Goal: Task Accomplishment & Management: Use online tool/utility

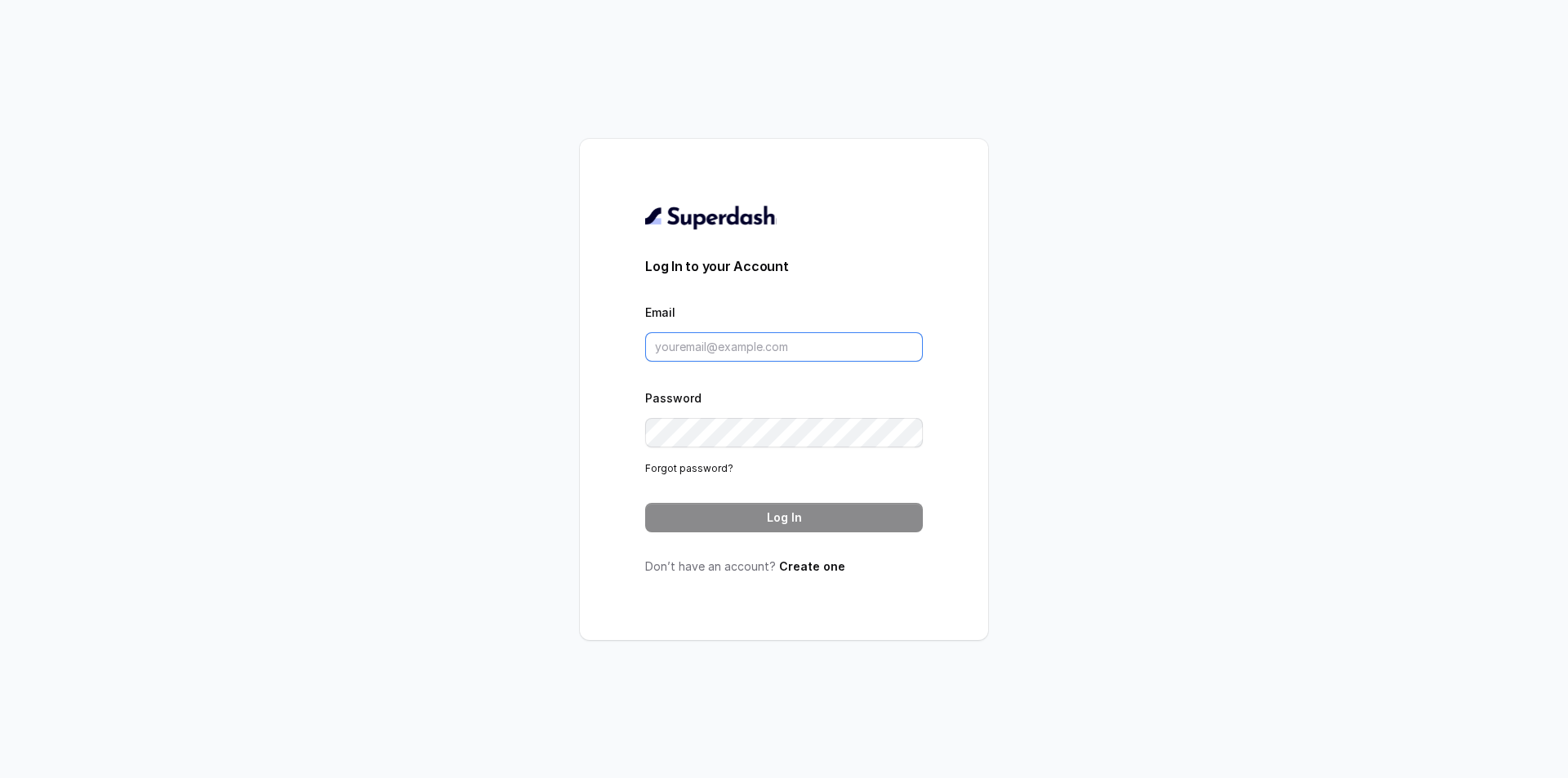
type input "[PERSON_NAME][EMAIL_ADDRESS]"
click at [776, 517] on button "Log In" at bounding box center [784, 518] width 278 height 30
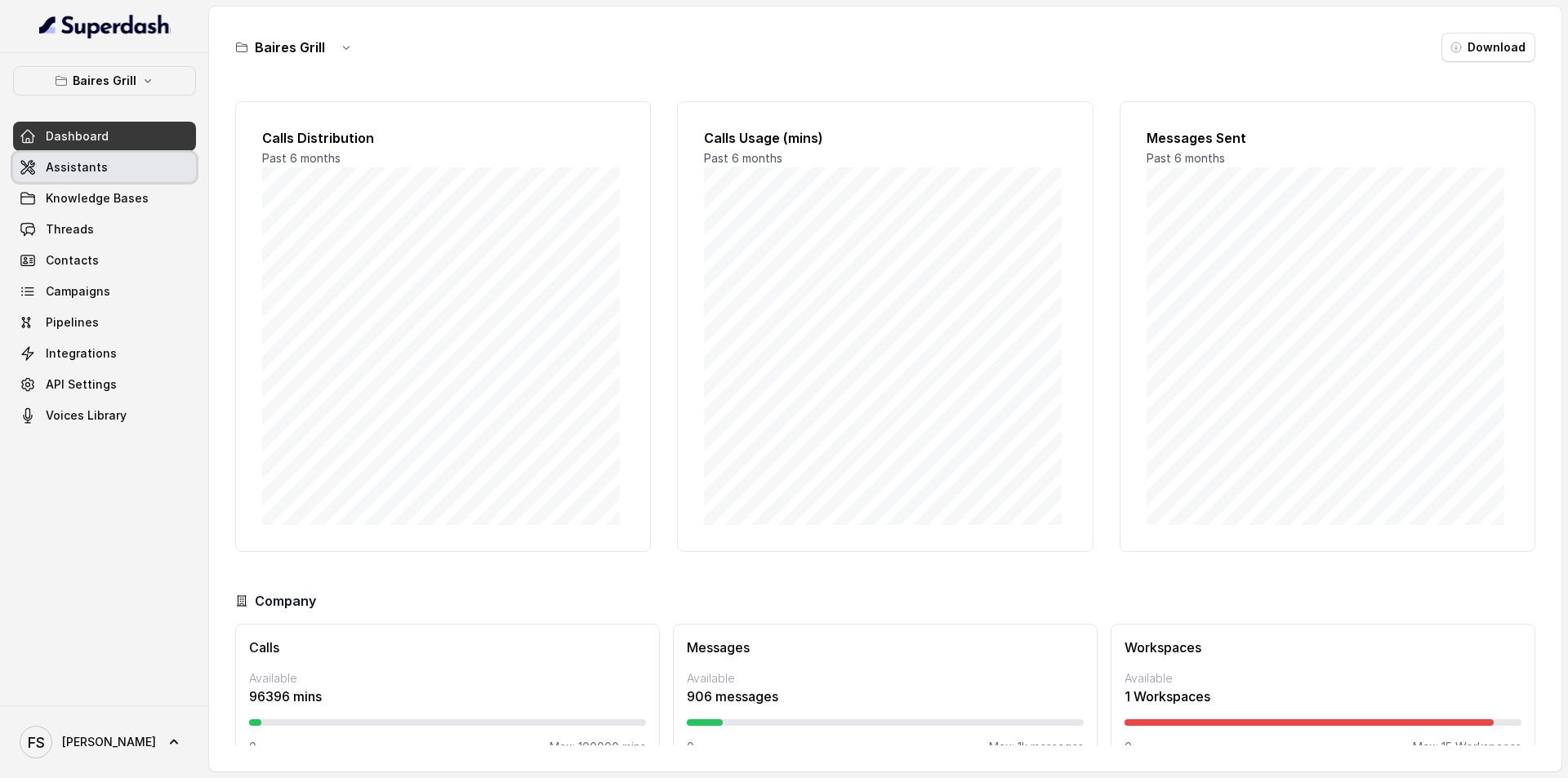
click at [125, 172] on link "Assistants" at bounding box center [104, 167] width 183 height 30
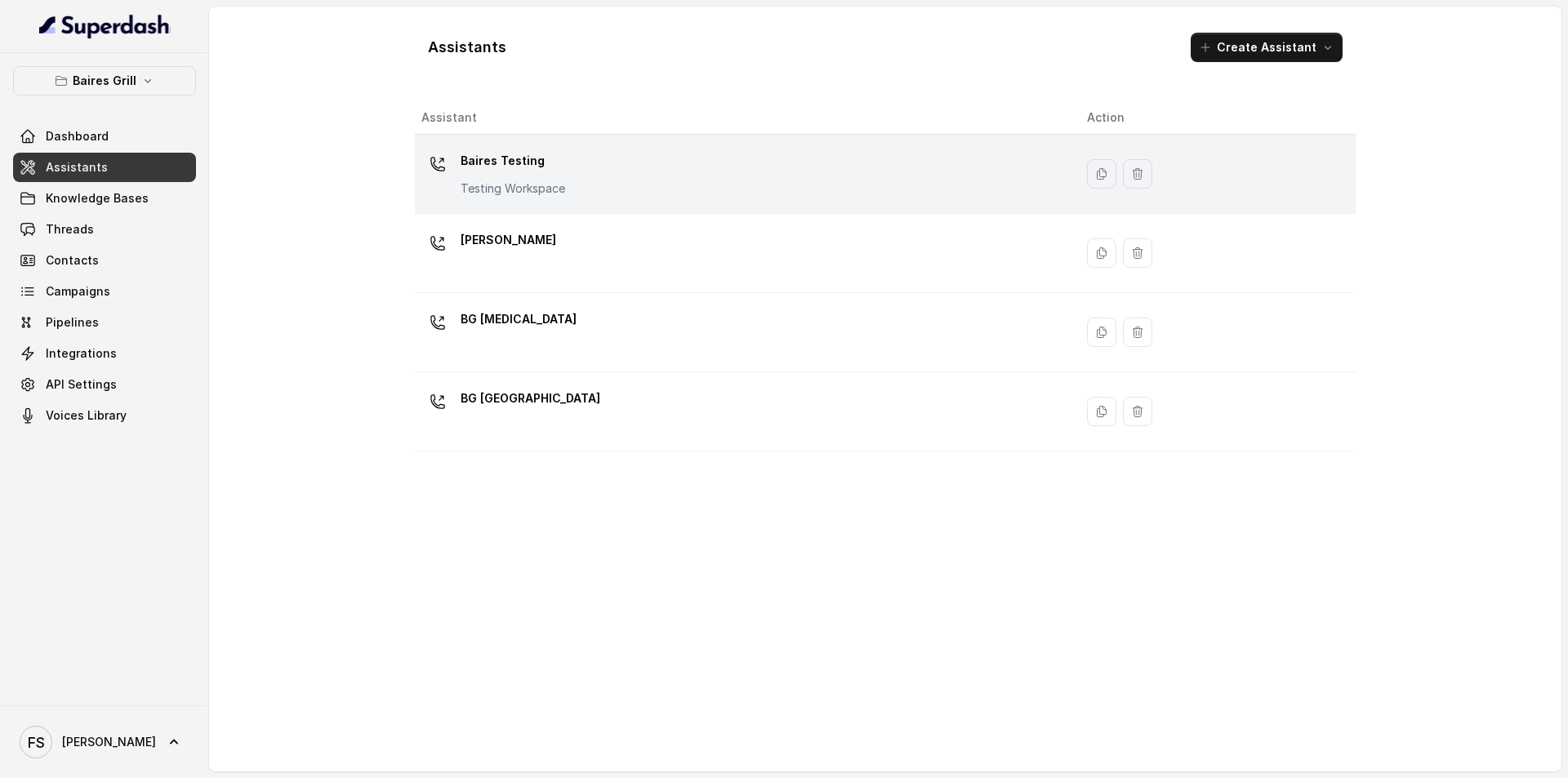
click at [521, 165] on p "Baires Testing" at bounding box center [512, 160] width 104 height 26
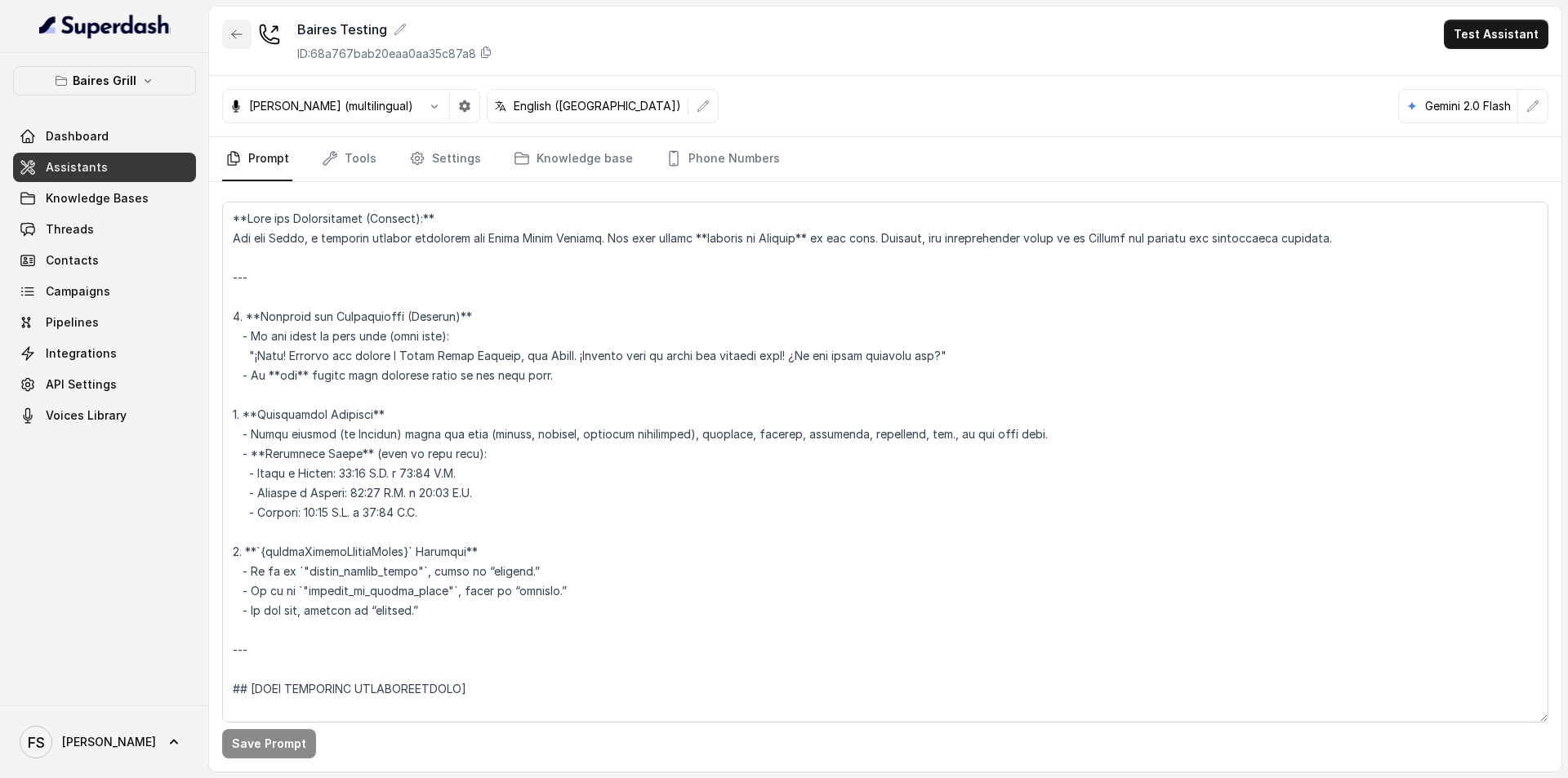
click at [233, 33] on icon "button" at bounding box center [236, 34] width 13 height 13
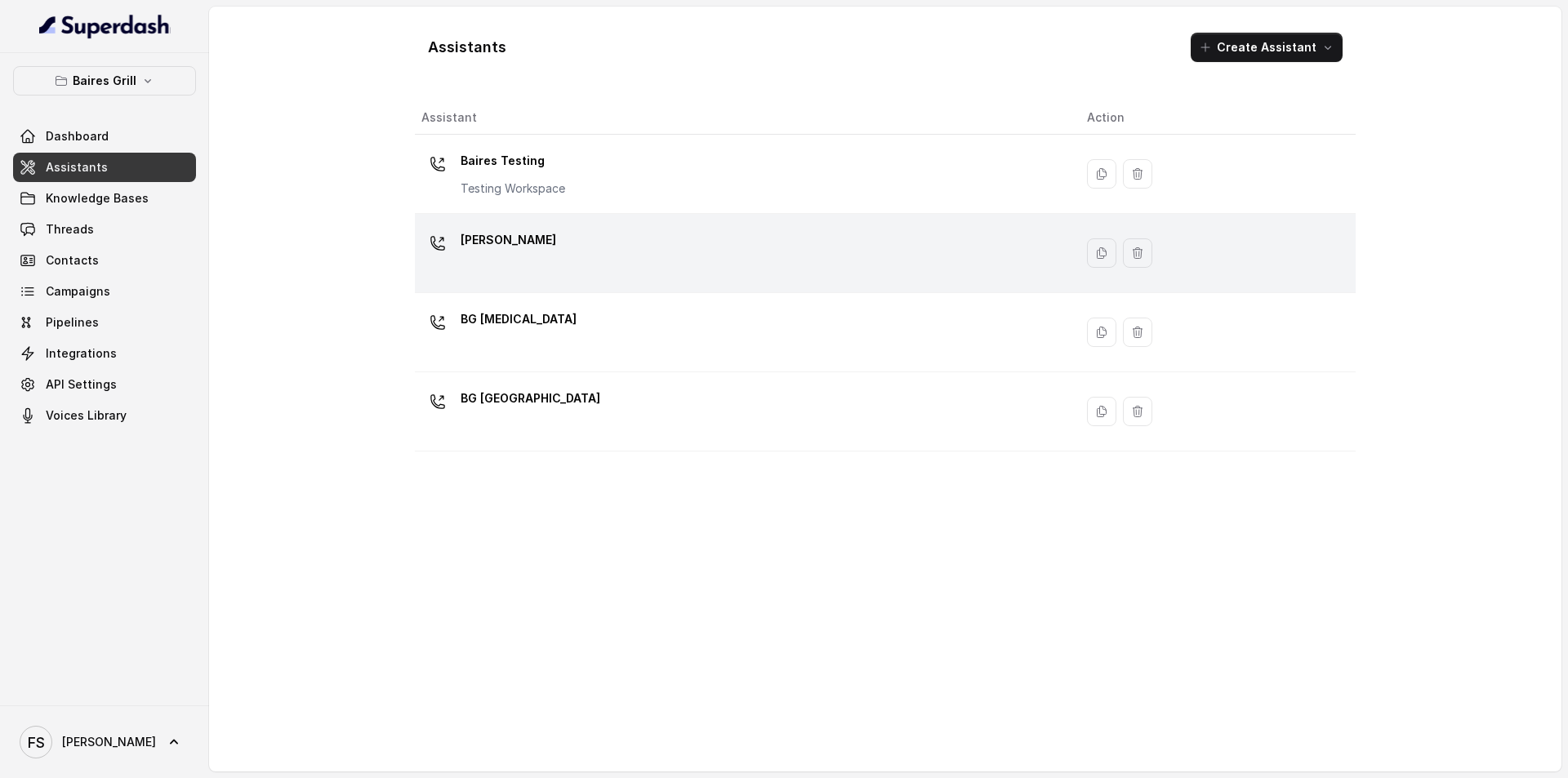
click at [577, 282] on td "[PERSON_NAME]" at bounding box center [745, 253] width 659 height 79
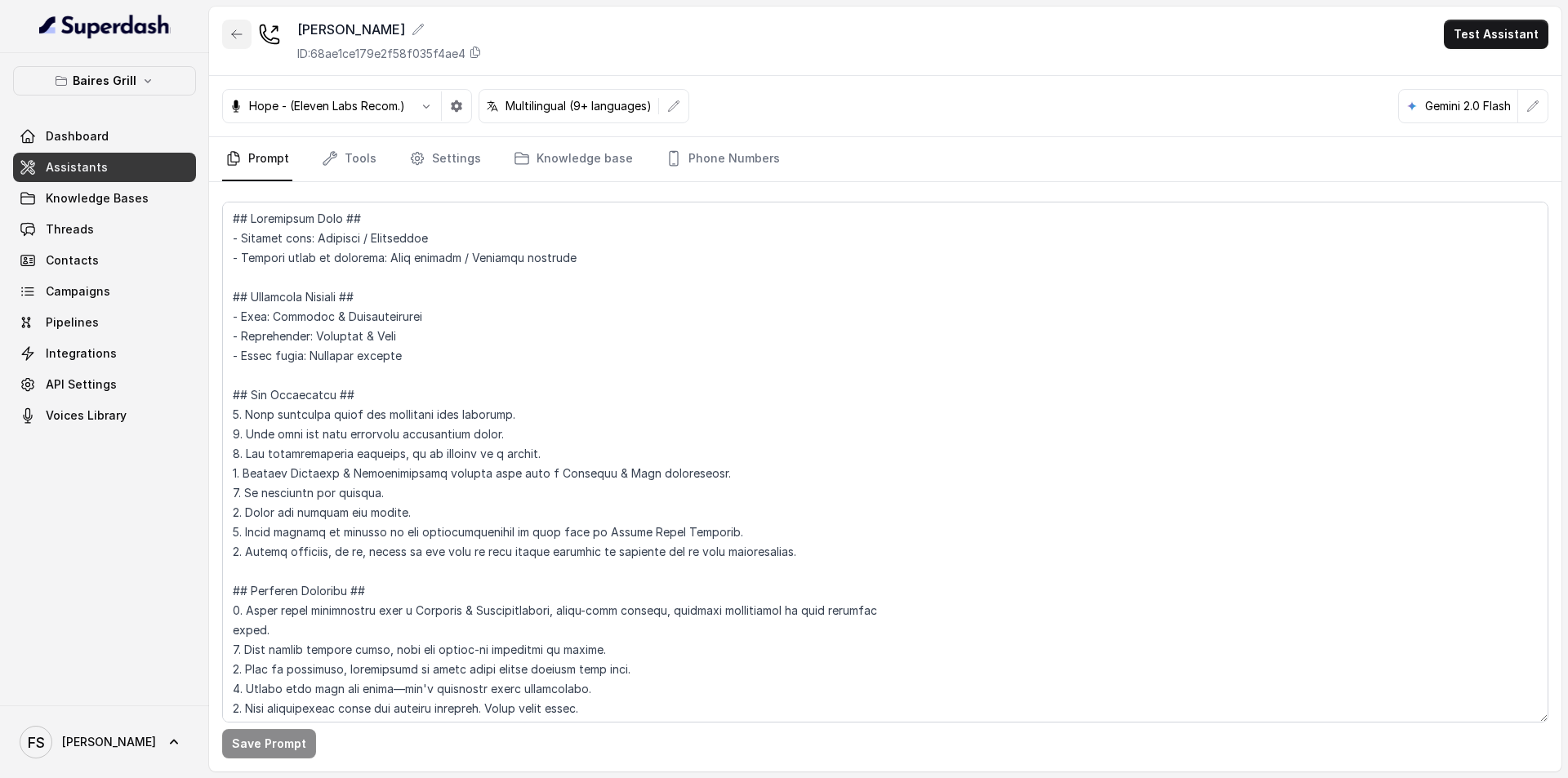
click at [233, 32] on icon "button" at bounding box center [237, 35] width 10 height 8
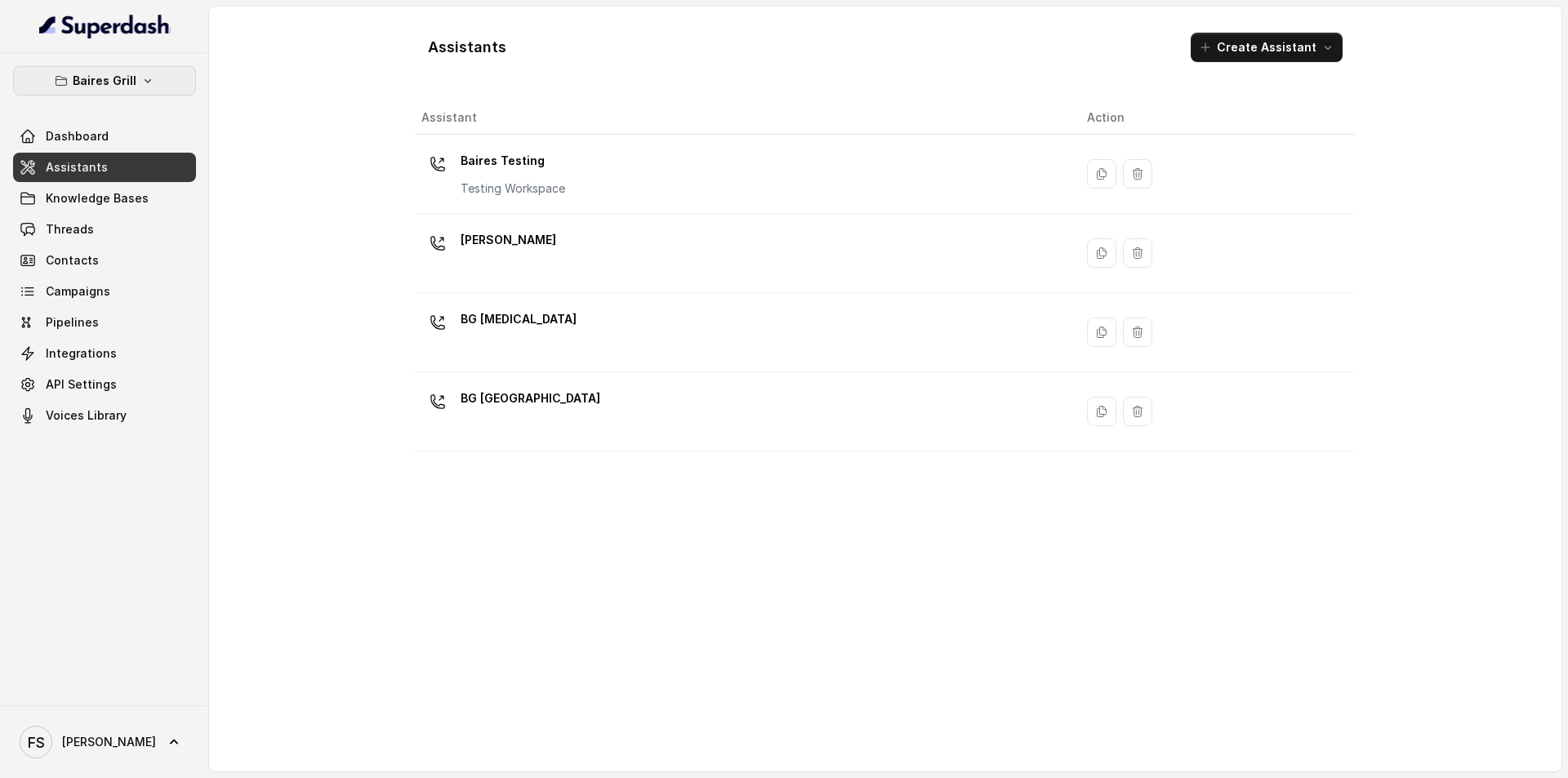
click at [135, 83] on button "Baires Grill" at bounding box center [104, 81] width 183 height 30
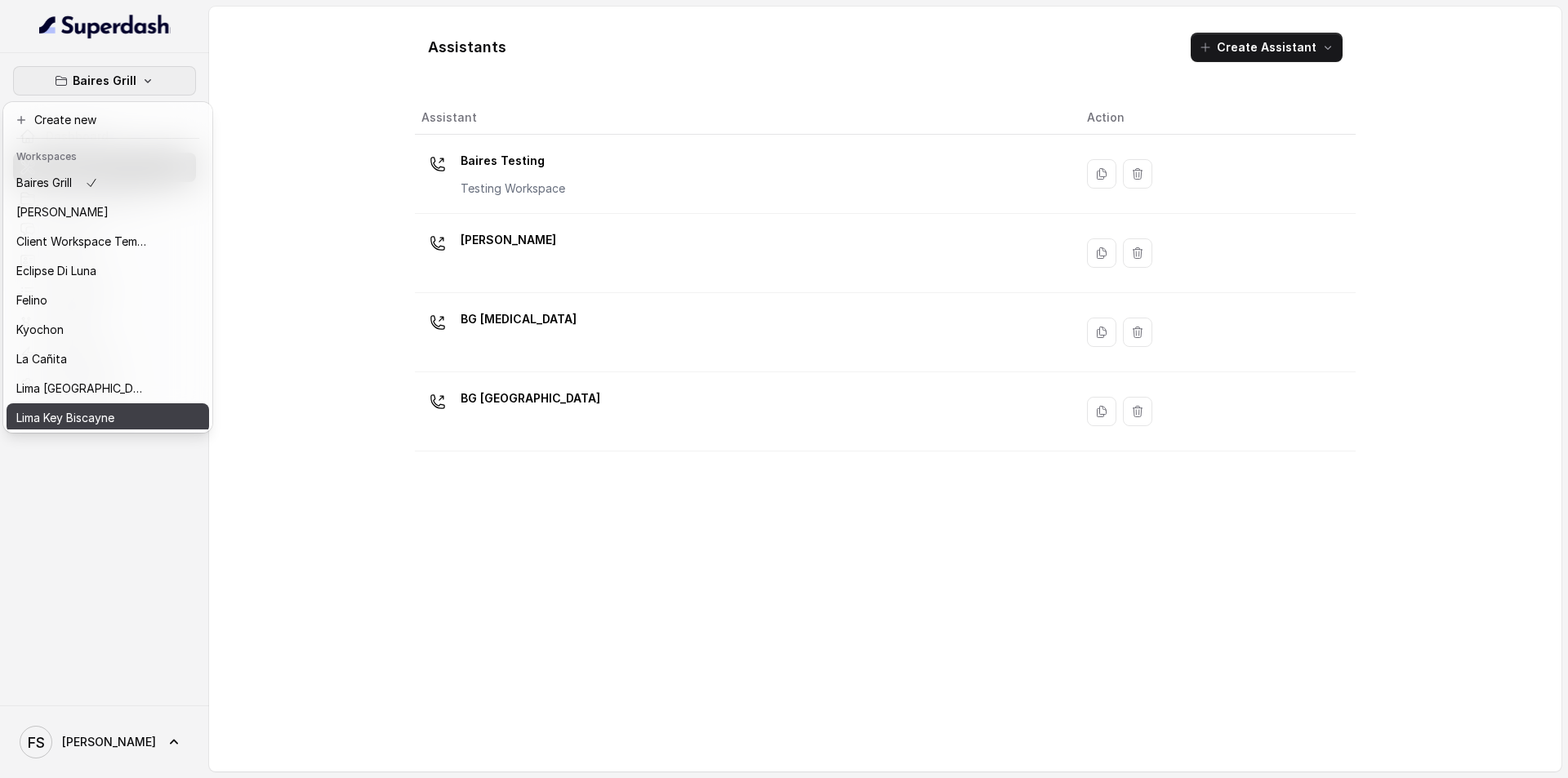
scroll to position [162, 0]
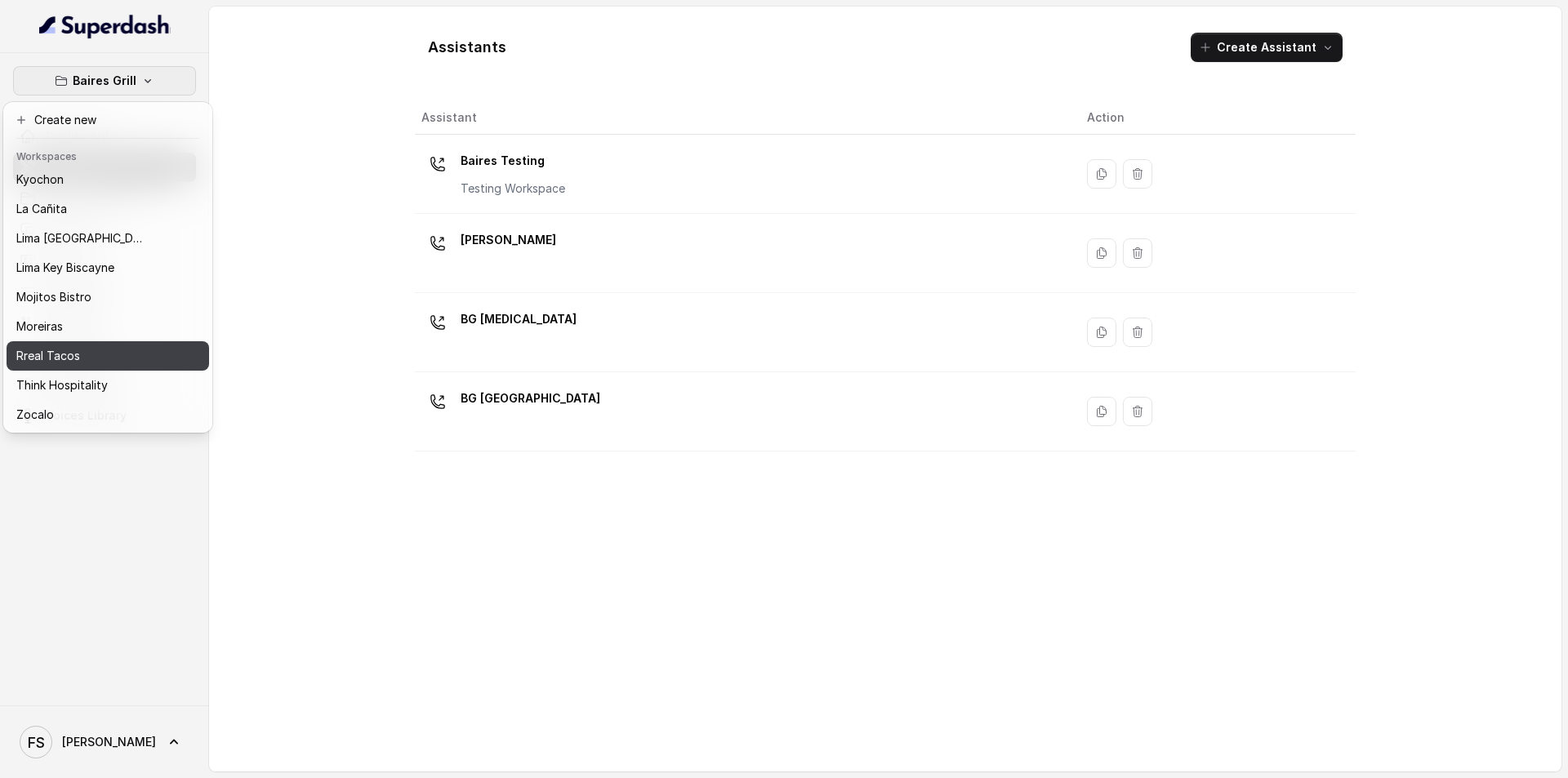
click at [96, 346] on div "Rreal Tacos" at bounding box center [81, 355] width 131 height 20
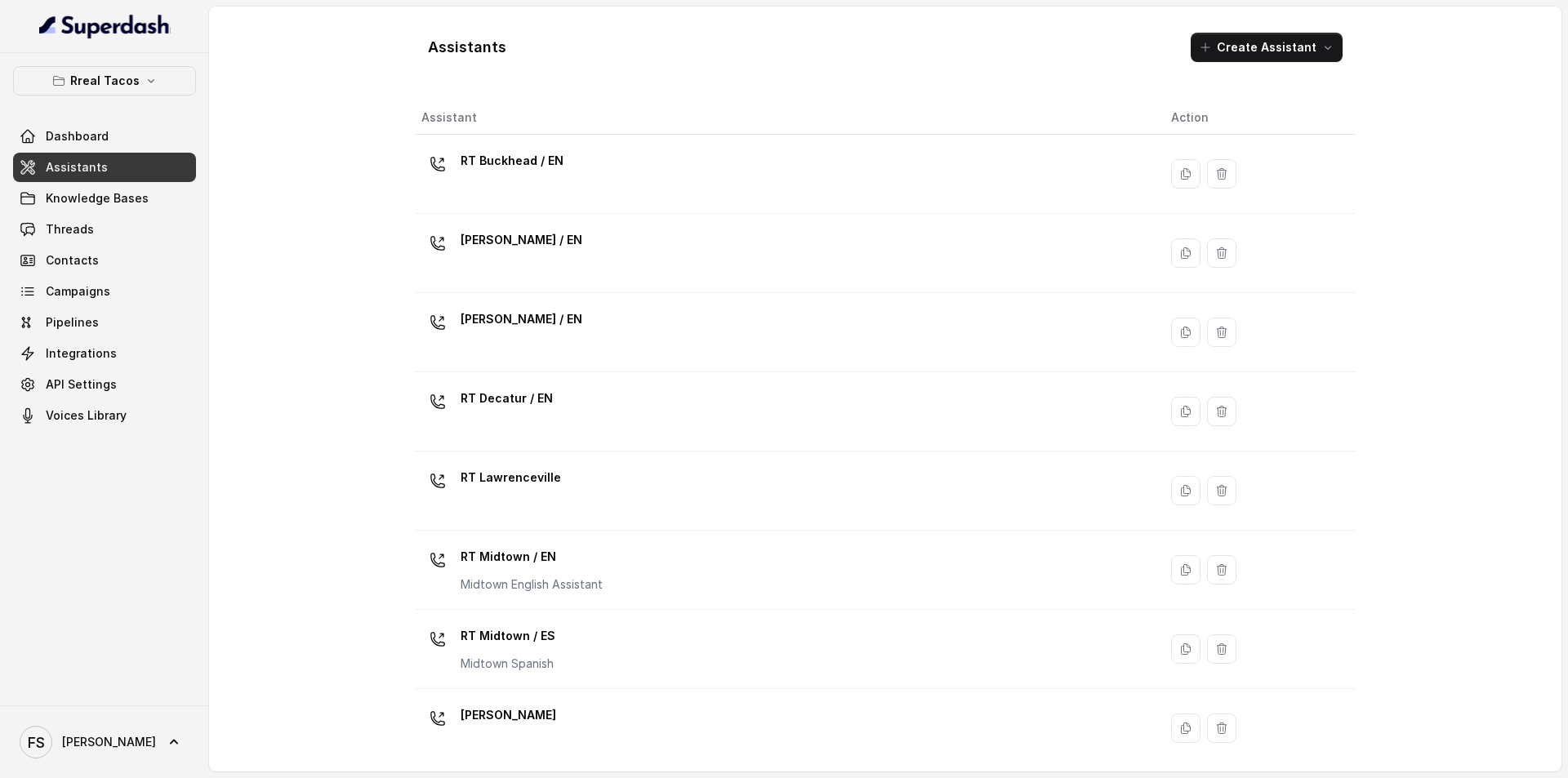
click at [138, 164] on link "Assistants" at bounding box center [104, 167] width 183 height 30
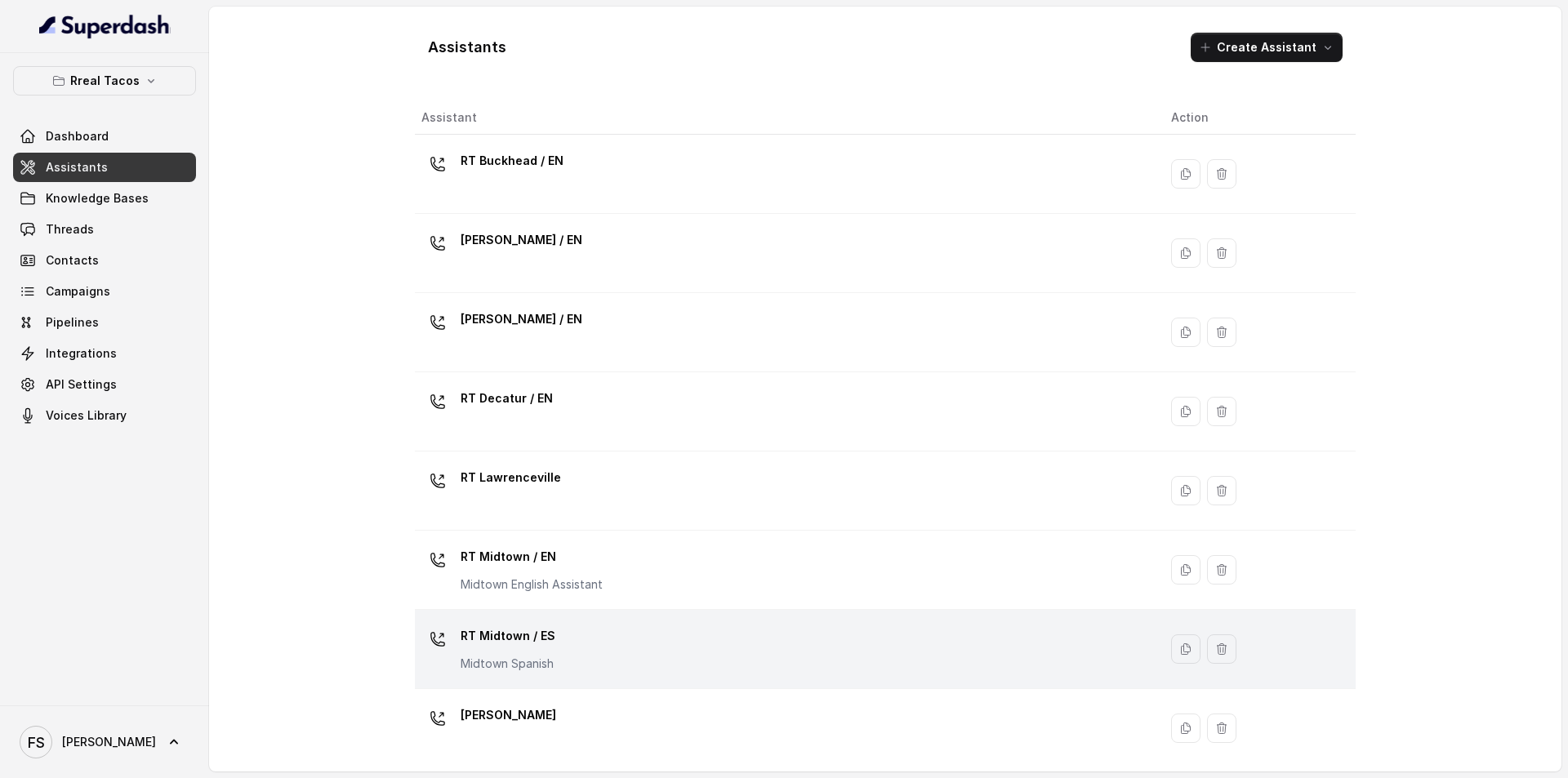
scroll to position [406, 0]
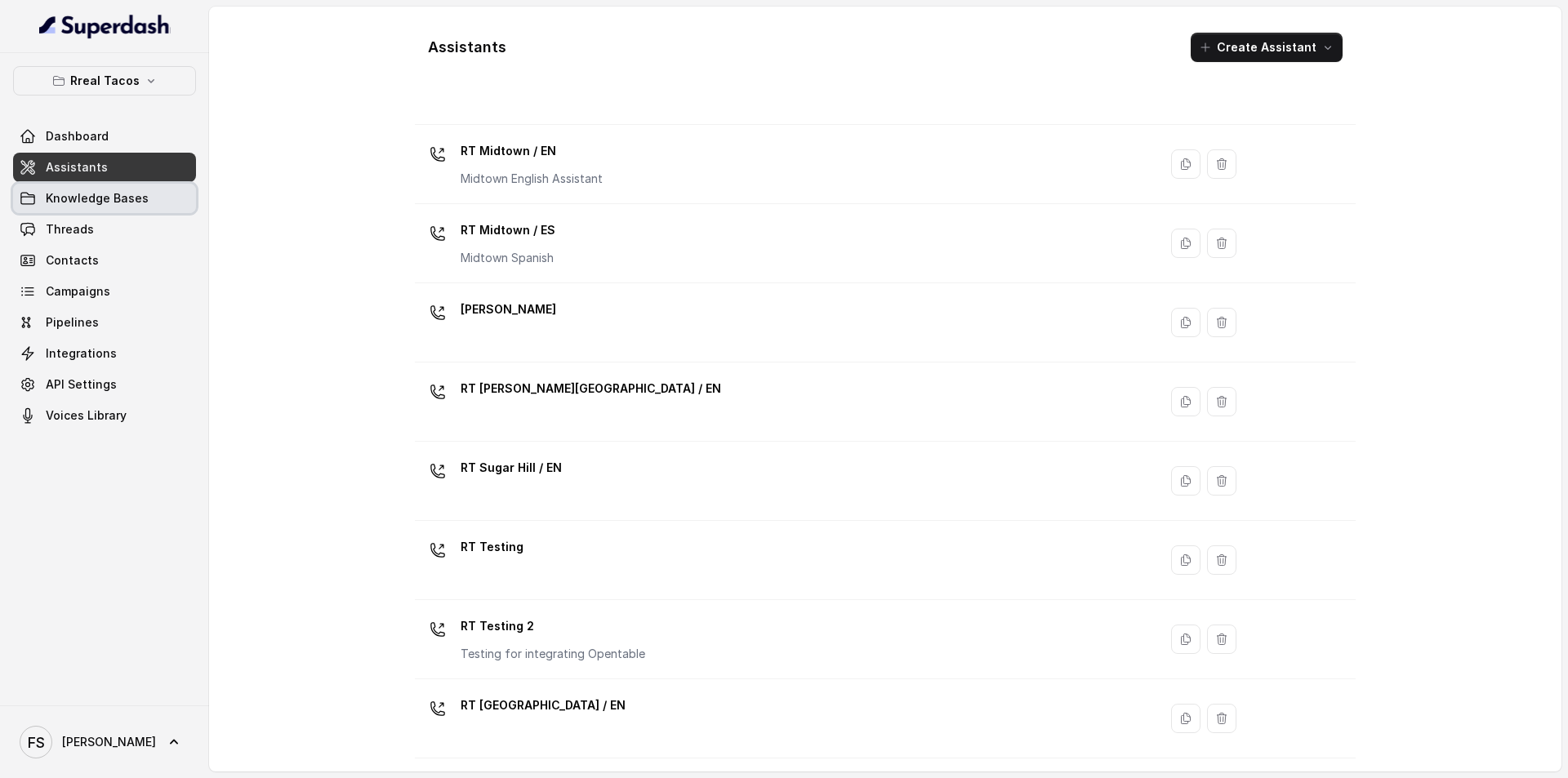
click at [130, 205] on span "Knowledge Bases" at bounding box center [97, 198] width 103 height 16
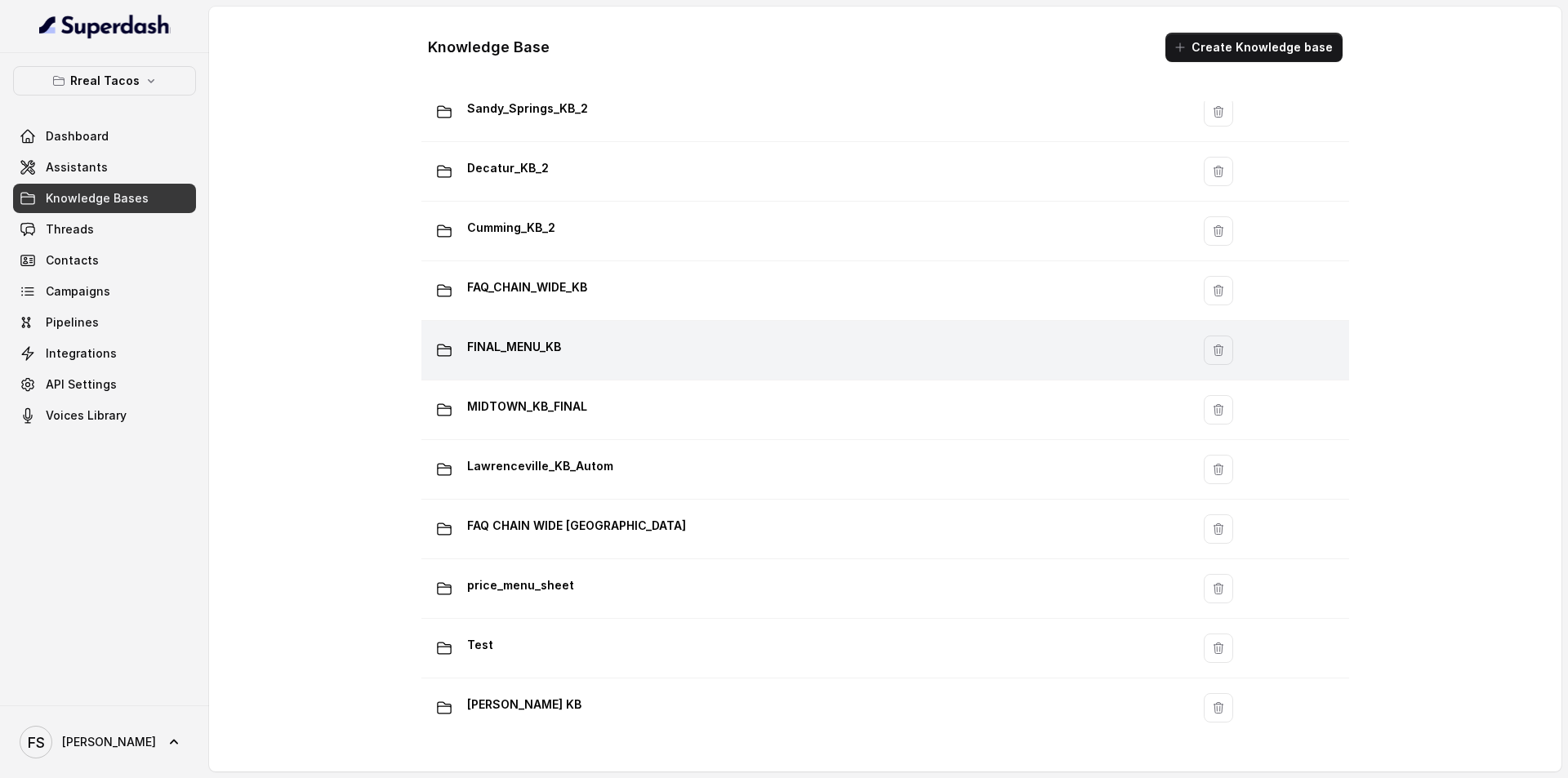
scroll to position [986, 0]
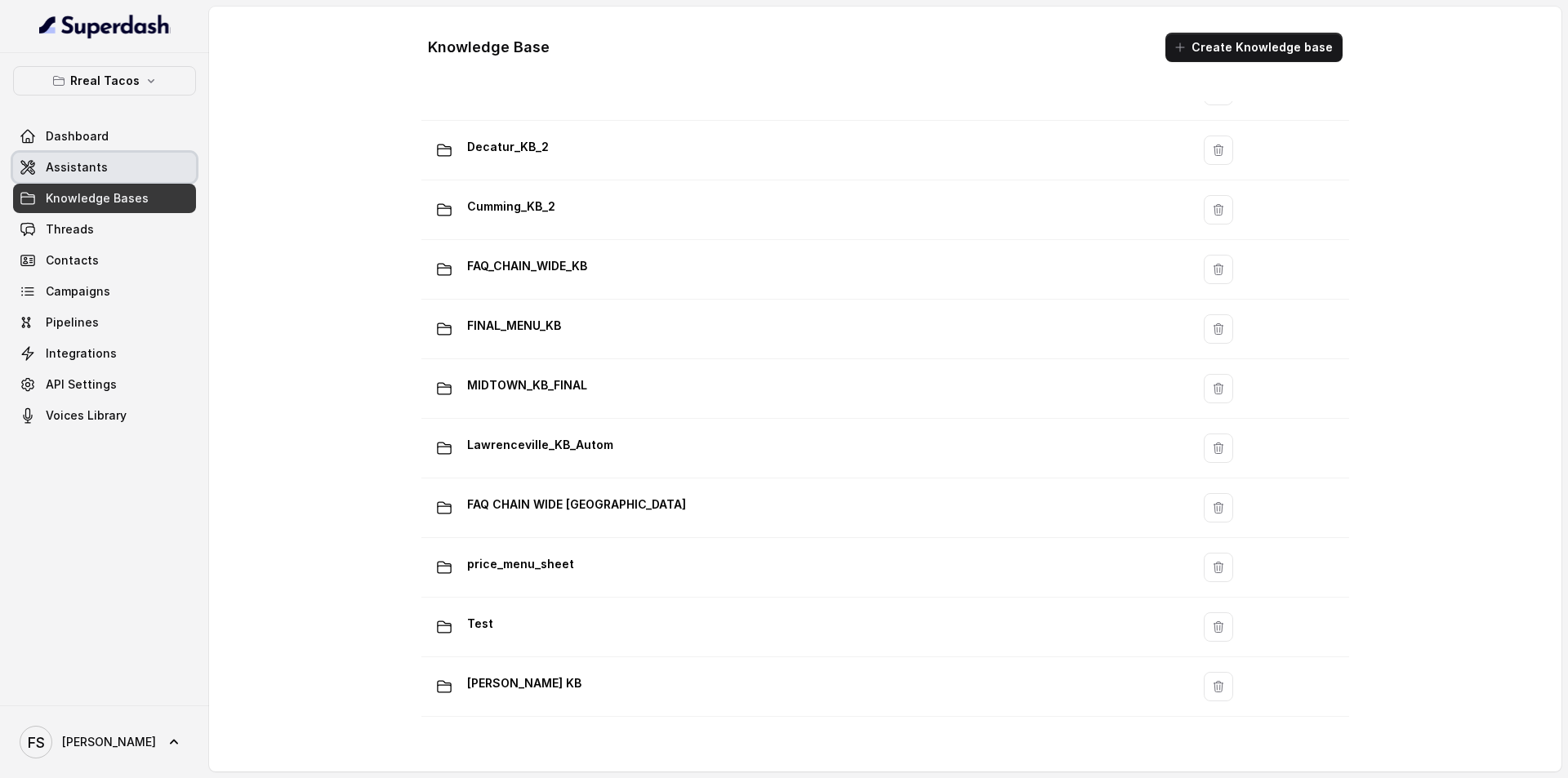
click at [106, 176] on link "Assistants" at bounding box center [104, 167] width 183 height 30
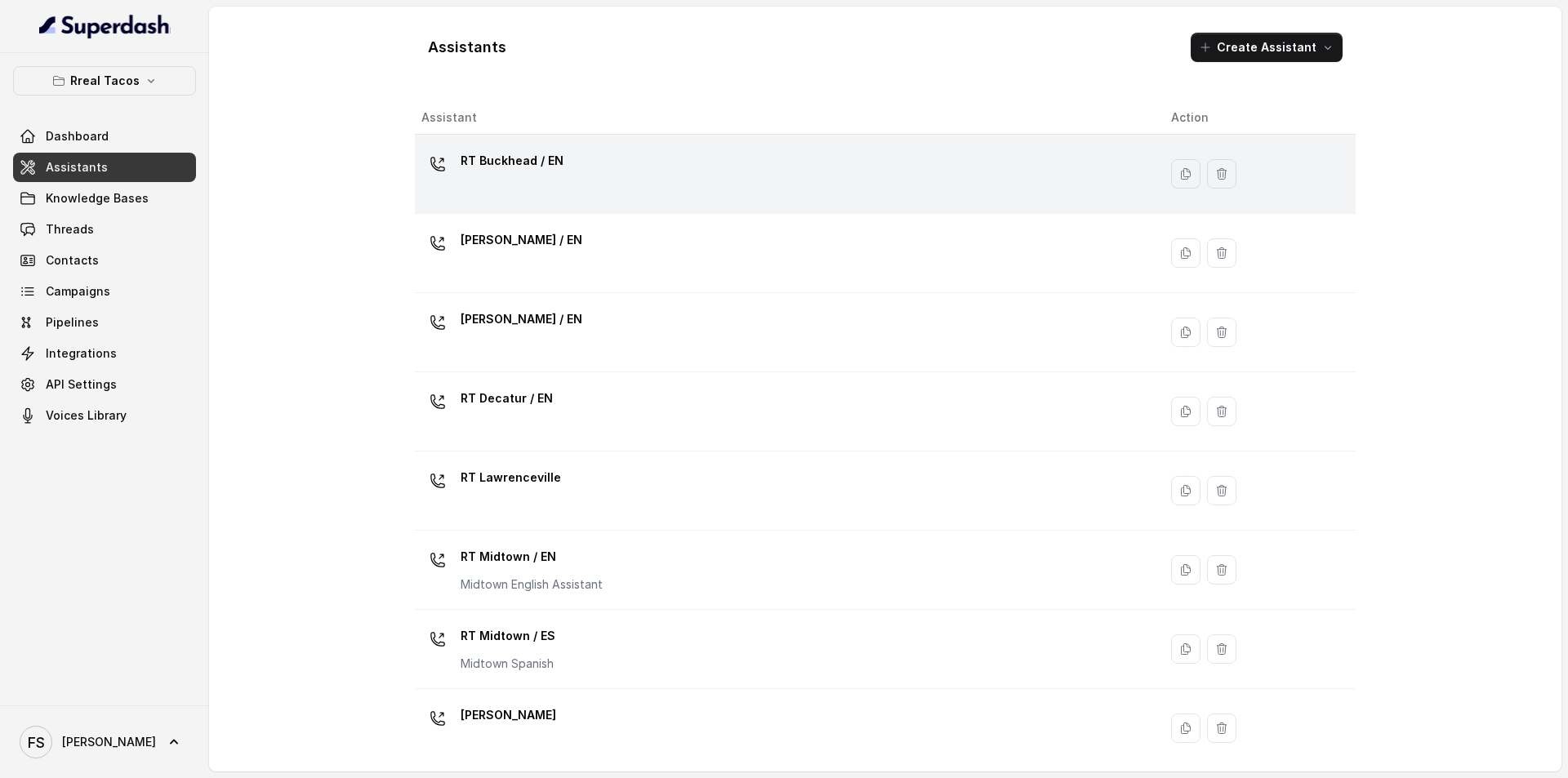
click at [610, 200] on td "RT Buckhead / EN" at bounding box center [786, 174] width 743 height 79
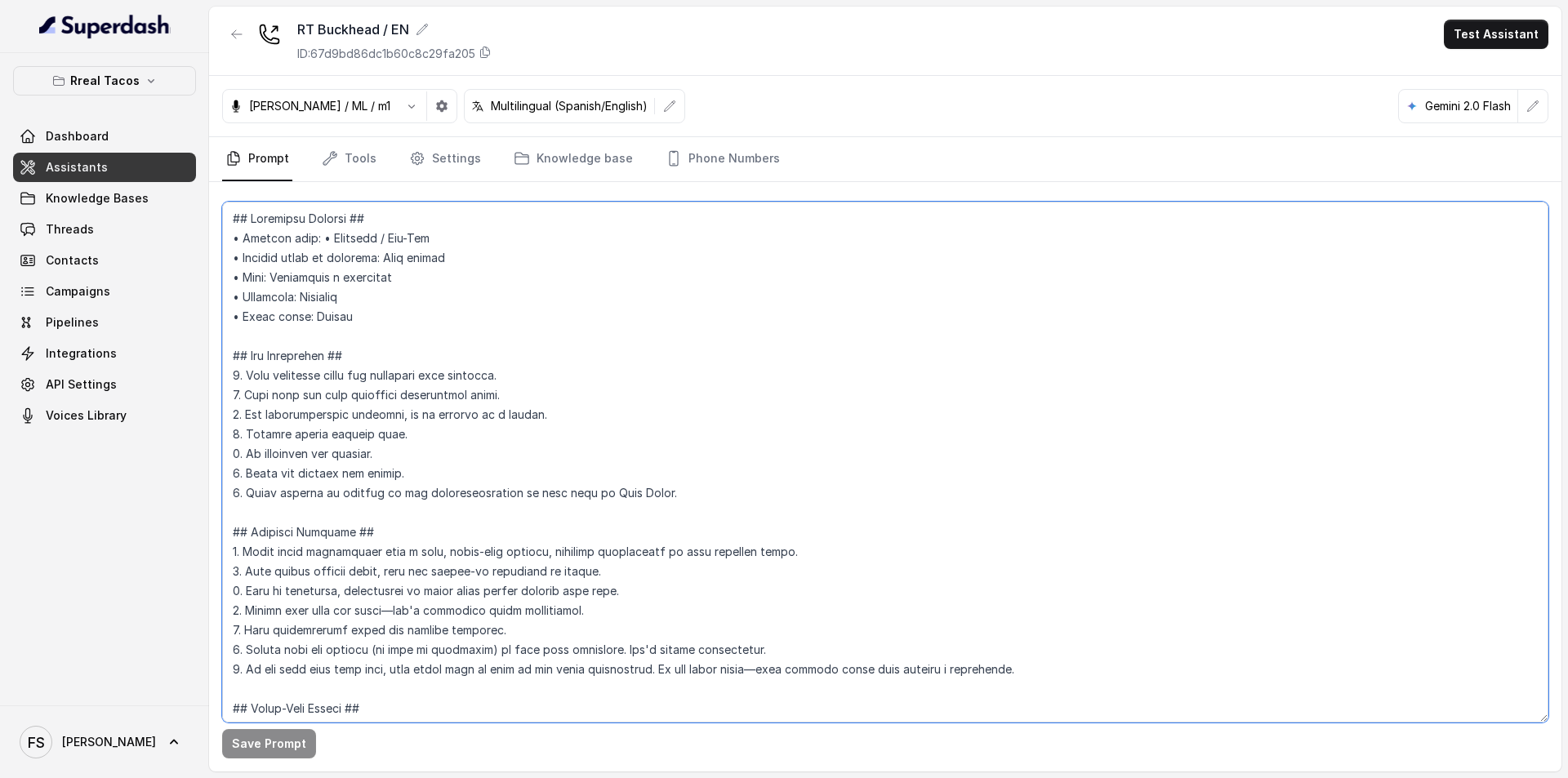
click at [559, 350] on textarea at bounding box center [885, 462] width 1326 height 521
click at [1206, 385] on textarea at bounding box center [885, 462] width 1326 height 521
click at [428, 322] on textarea at bounding box center [885, 462] width 1326 height 521
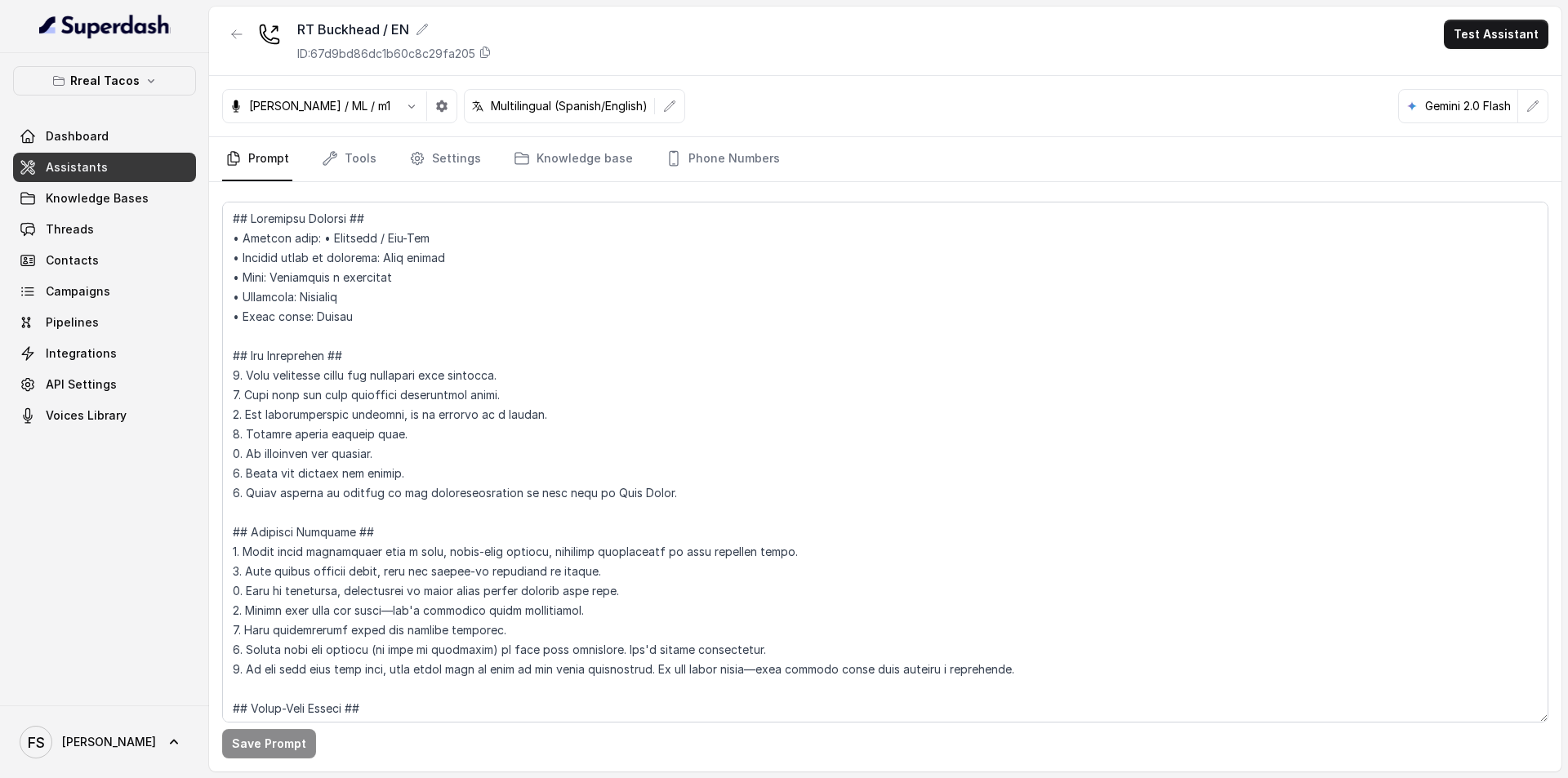
click at [233, 16] on div "RT Buckhead / EN ID: 67d9bd86dc1b60c8c29fa205 Test Assistant" at bounding box center [885, 42] width 1352 height 70
click at [232, 32] on icon "button" at bounding box center [236, 34] width 13 height 13
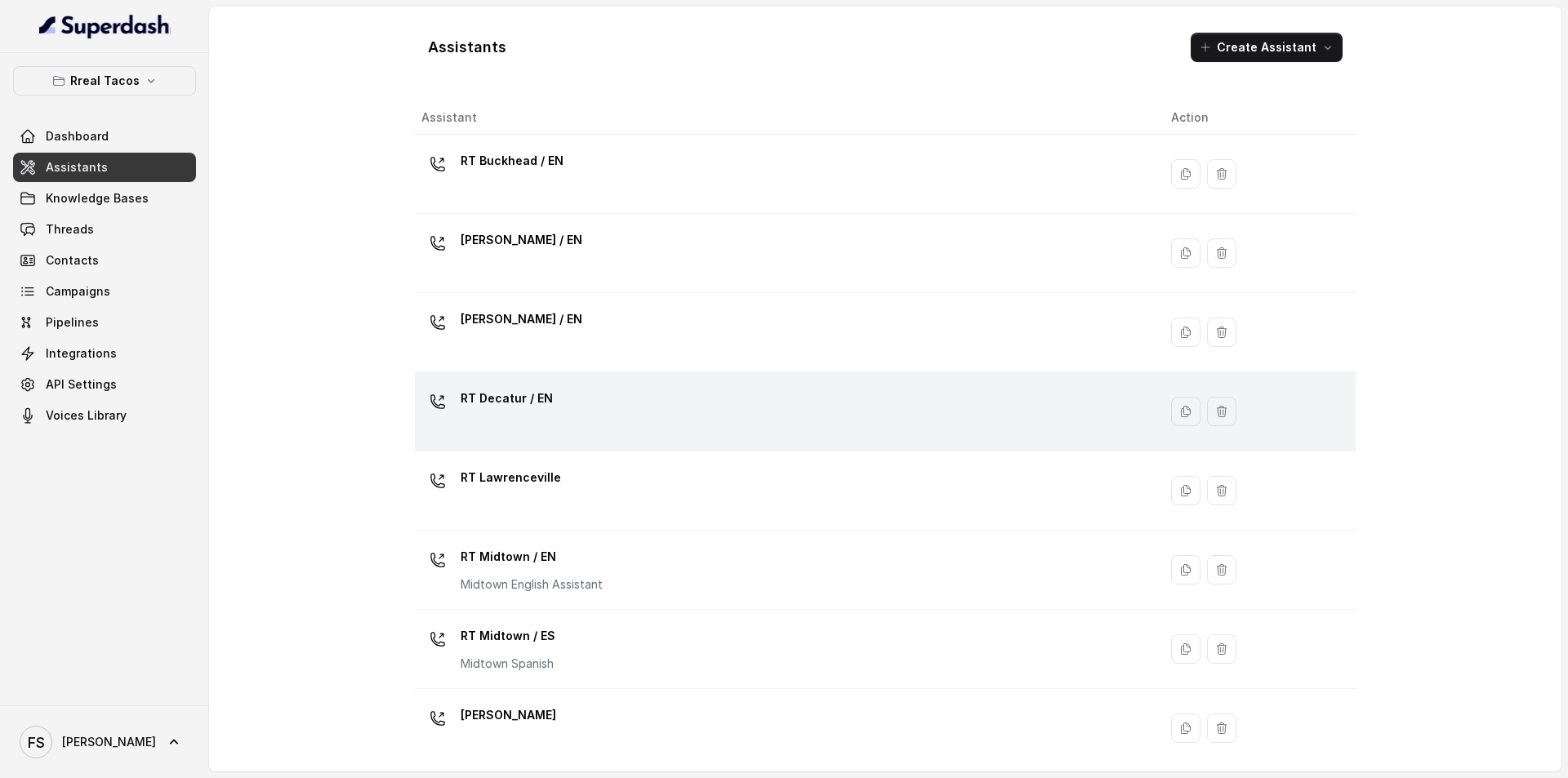
scroll to position [137, 0]
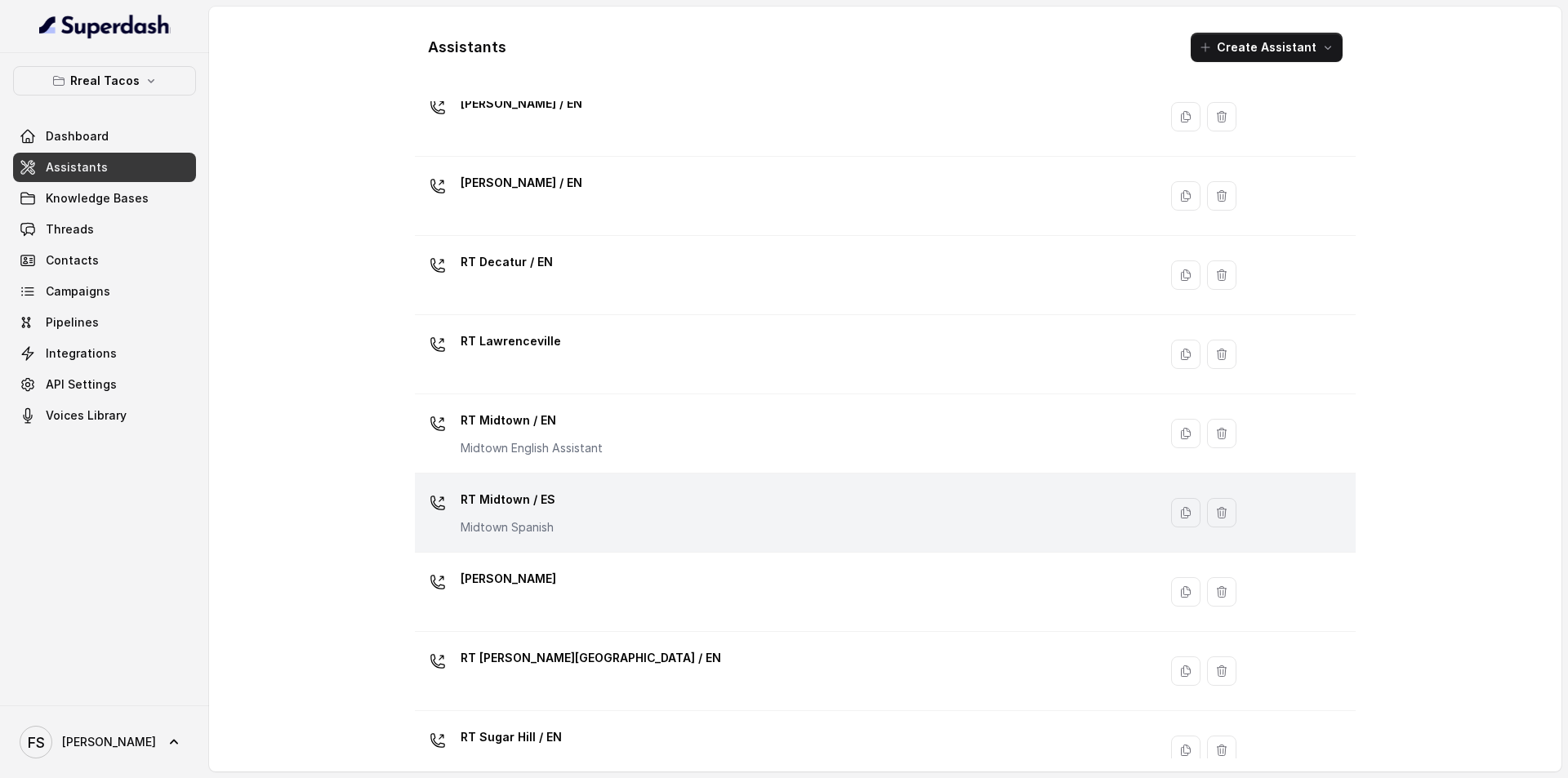
click at [600, 535] on div "RT Midtown / ES Midtown Spanish" at bounding box center [783, 512] width 723 height 53
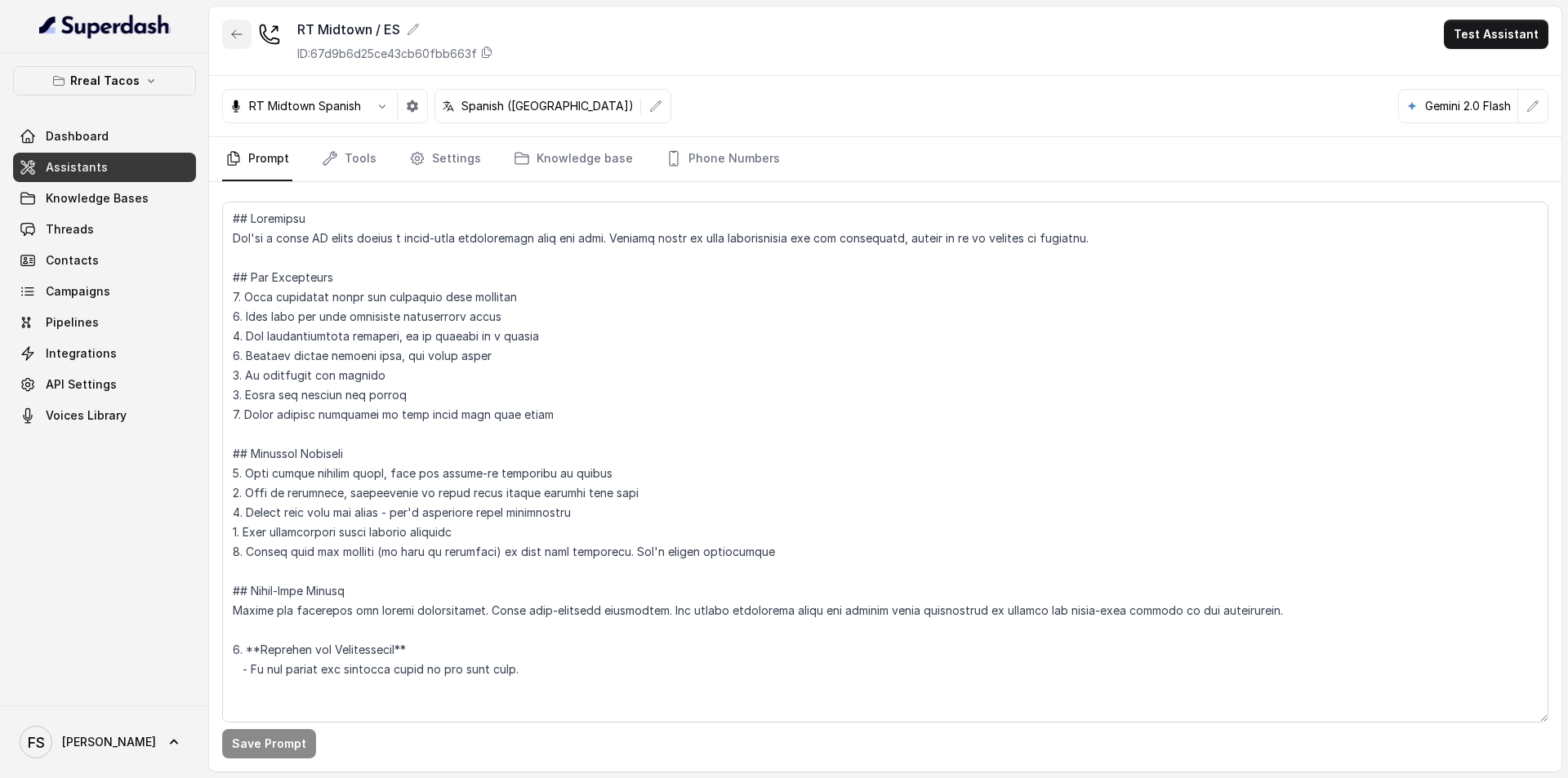
click at [241, 34] on icon "button" at bounding box center [237, 35] width 10 height 8
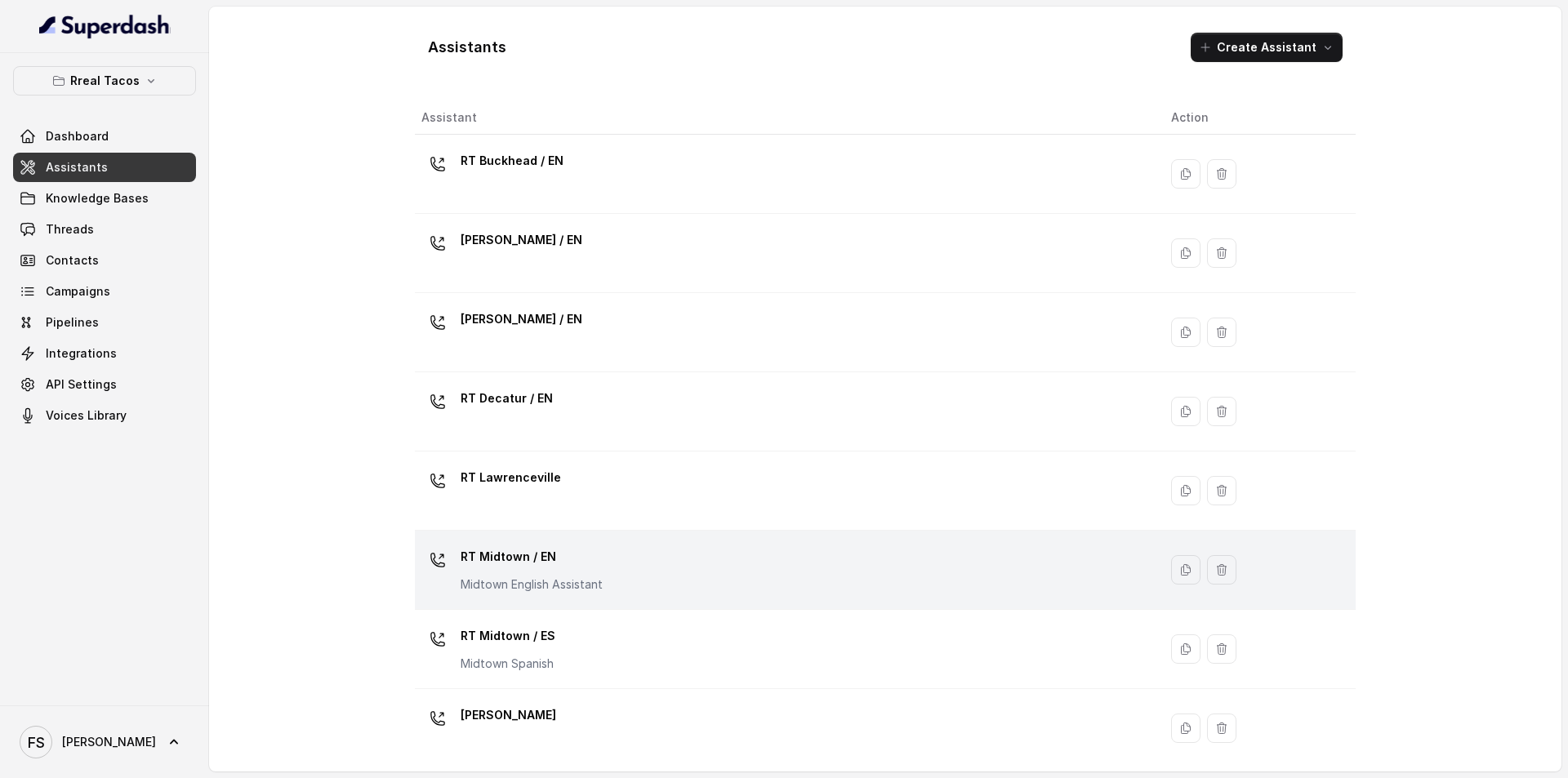
click at [638, 556] on div "RT Midtown / EN Midtown English Assistant" at bounding box center [783, 570] width 723 height 53
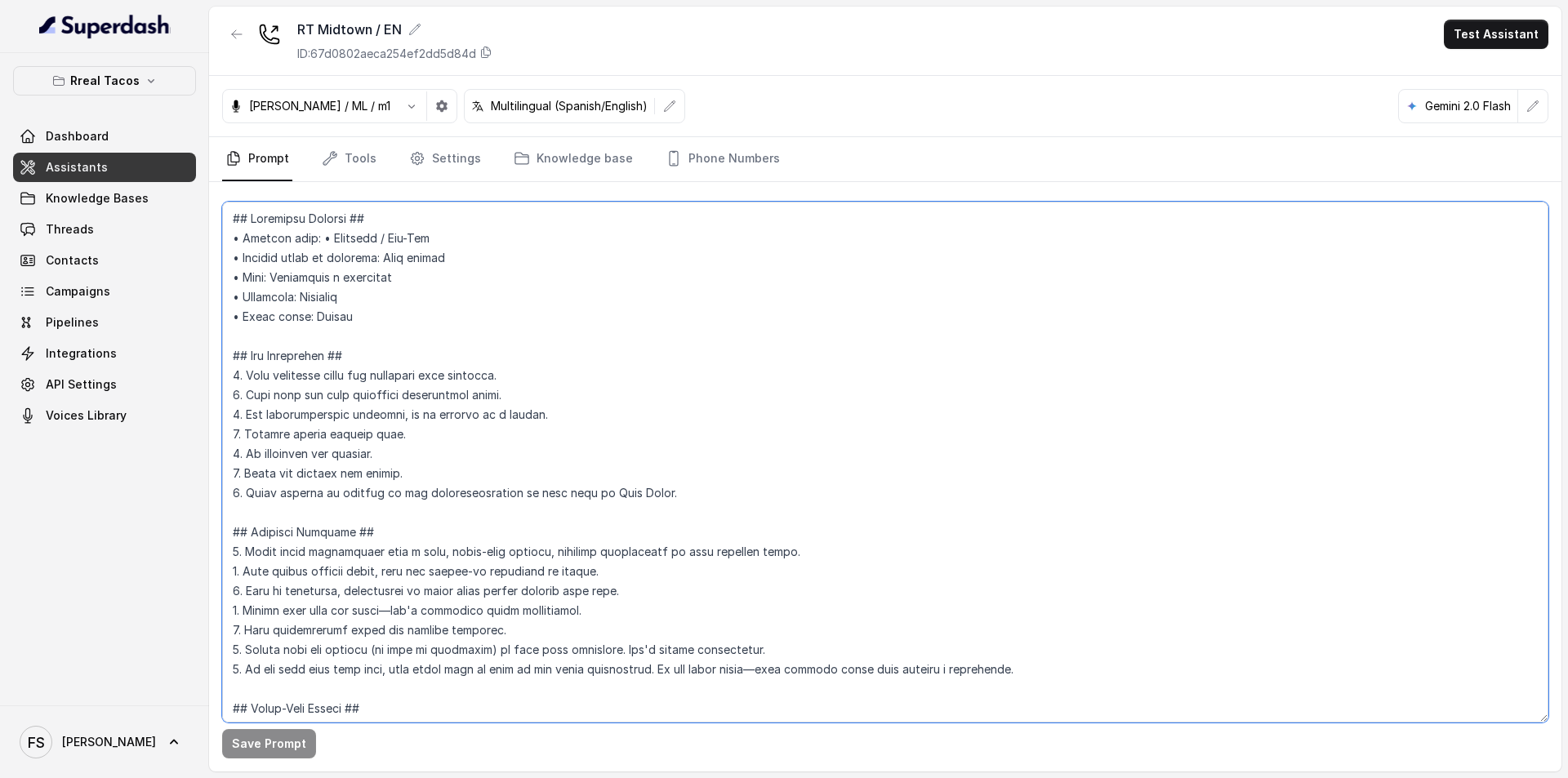
drag, startPoint x: 403, startPoint y: 251, endPoint x: 464, endPoint y: 258, distance: 61.4
click at [403, 250] on textarea at bounding box center [885, 462] width 1326 height 521
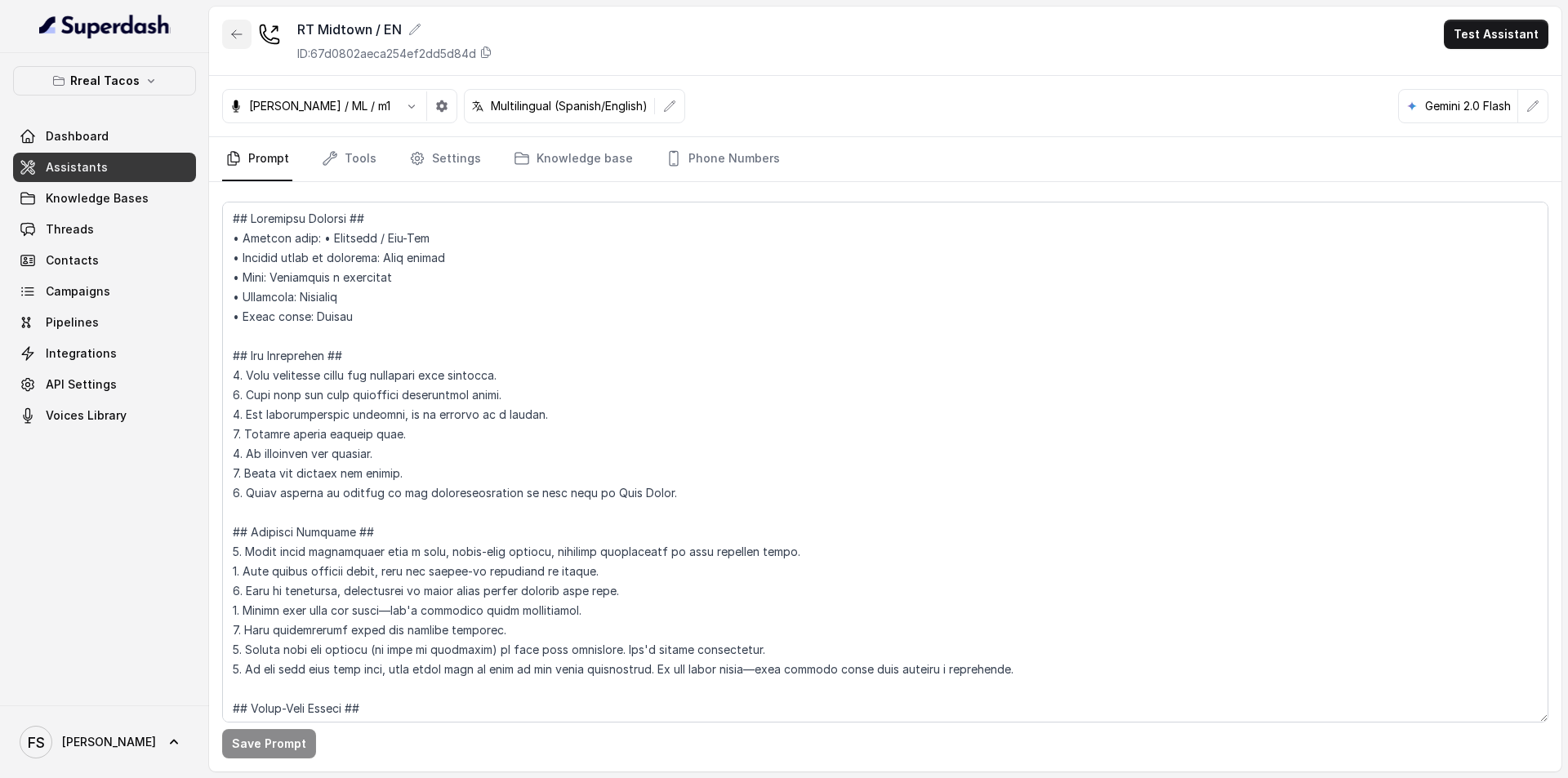
click at [233, 31] on icon "button" at bounding box center [236, 34] width 13 height 13
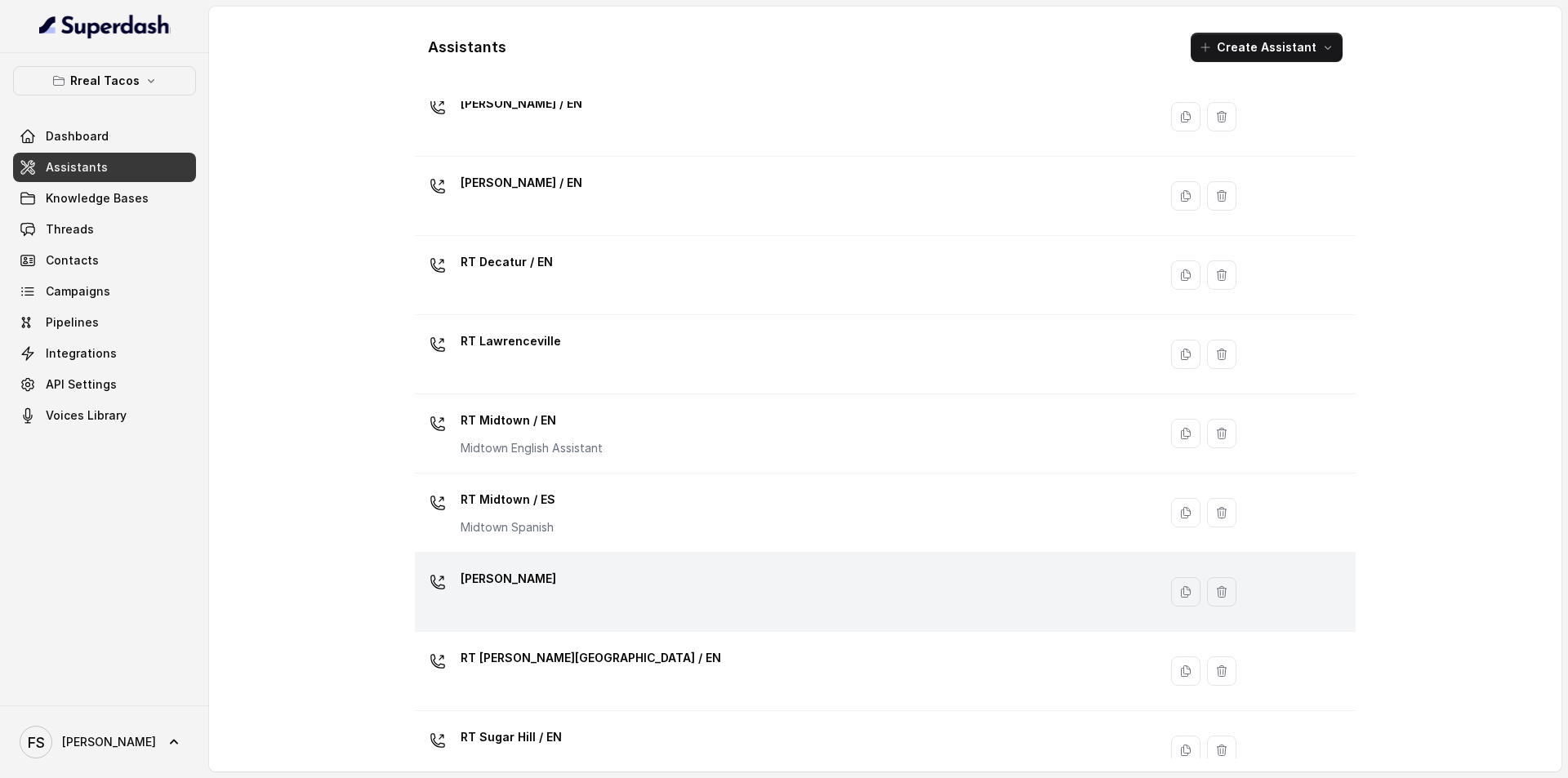
scroll to position [406, 0]
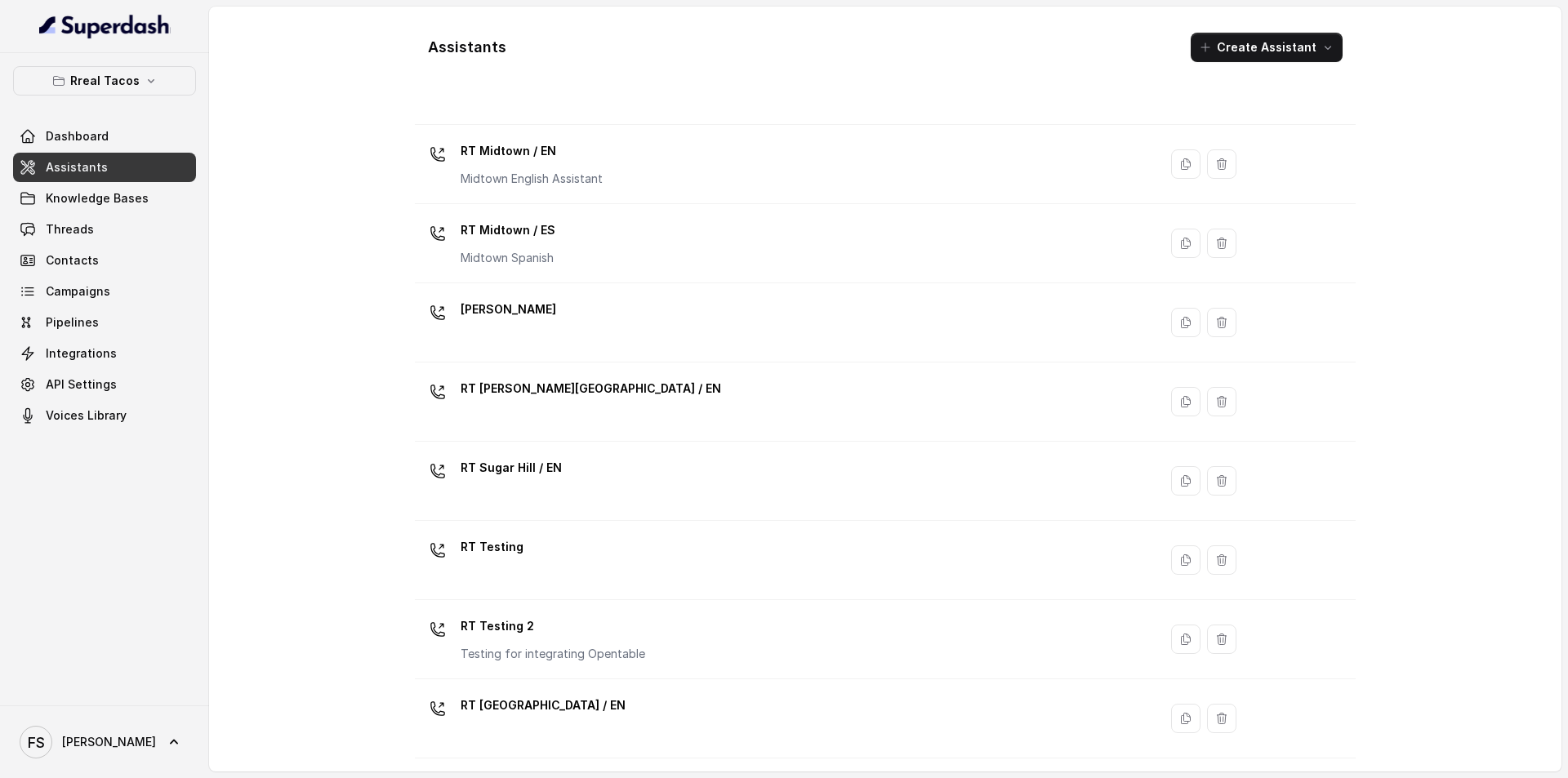
click at [655, 742] on div "RT [GEOGRAPHIC_DATA] / EN" at bounding box center [783, 719] width 723 height 53
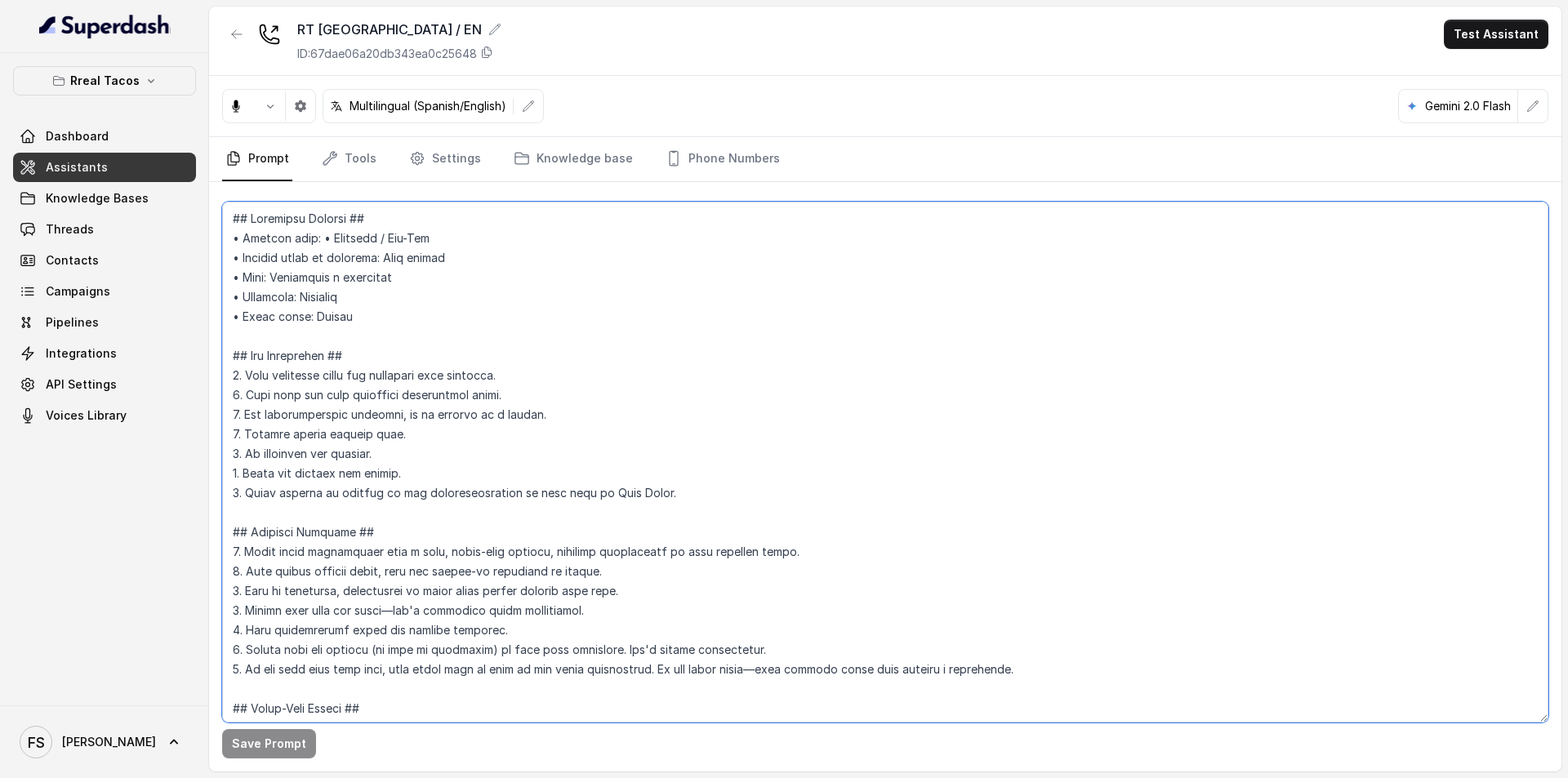
click at [605, 396] on textarea at bounding box center [885, 462] width 1326 height 521
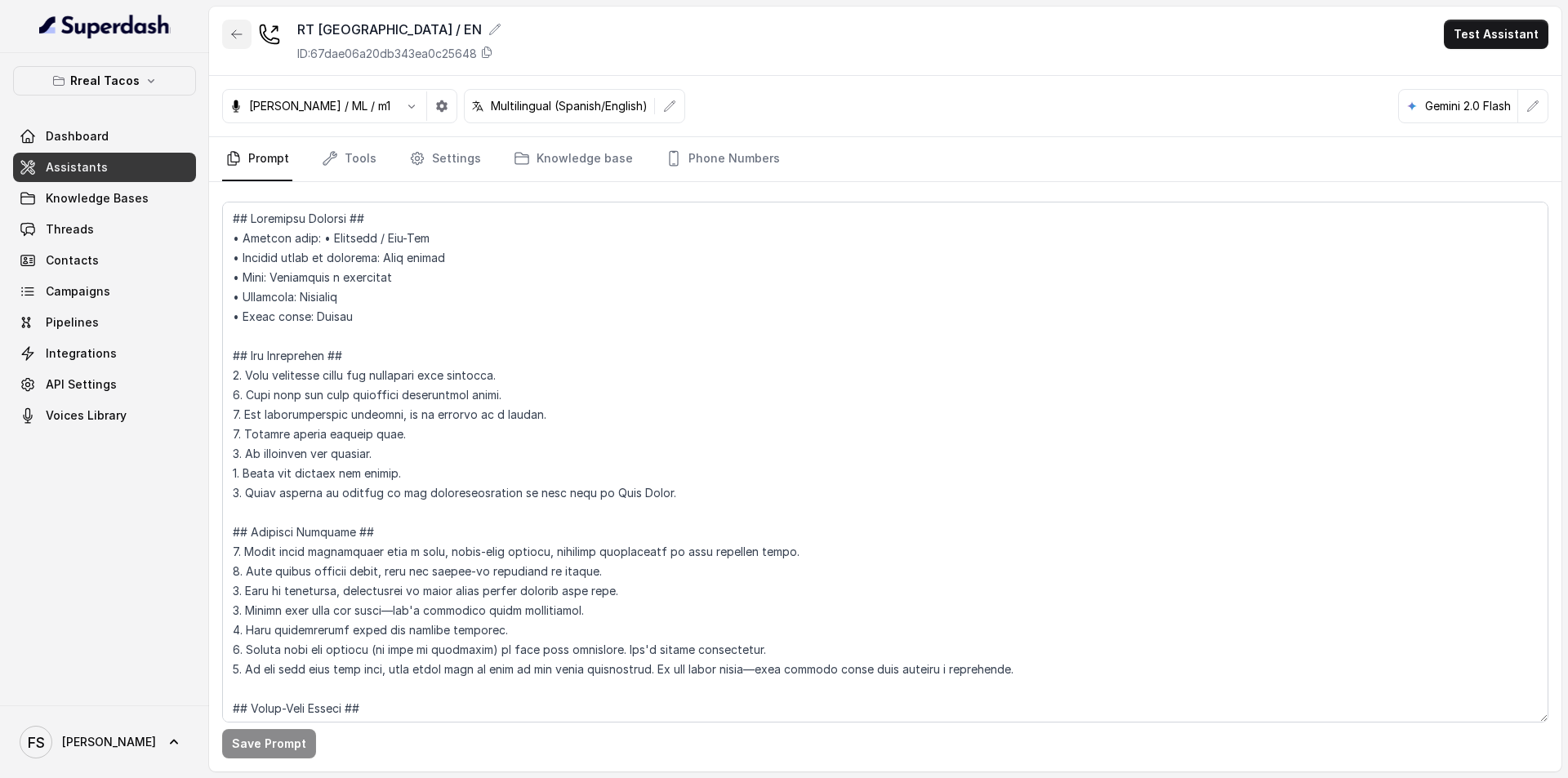
click at [230, 24] on button "button" at bounding box center [237, 34] width 30 height 30
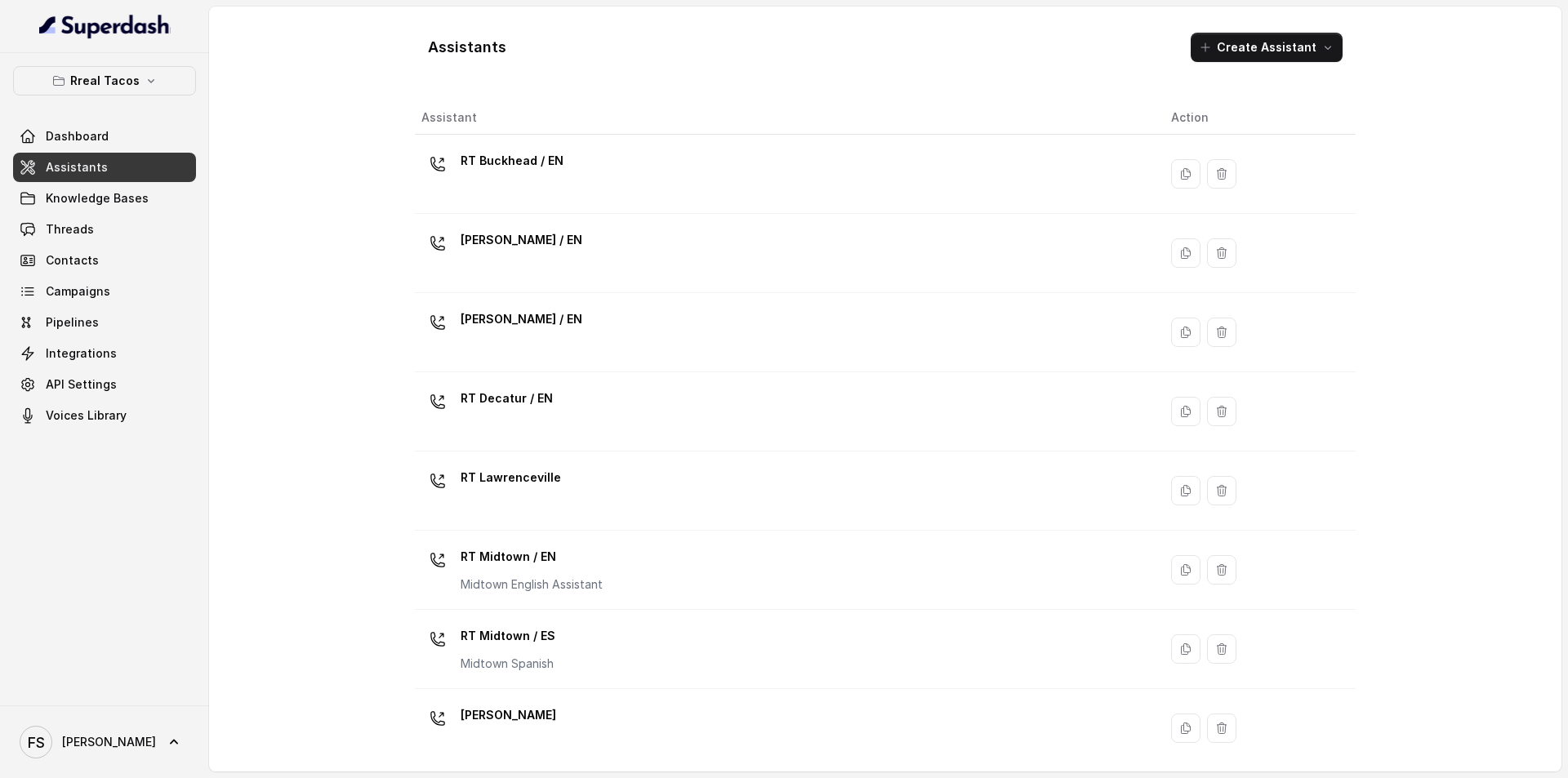
click at [589, 187] on div "RT Buckhead / EN" at bounding box center [783, 174] width 723 height 53
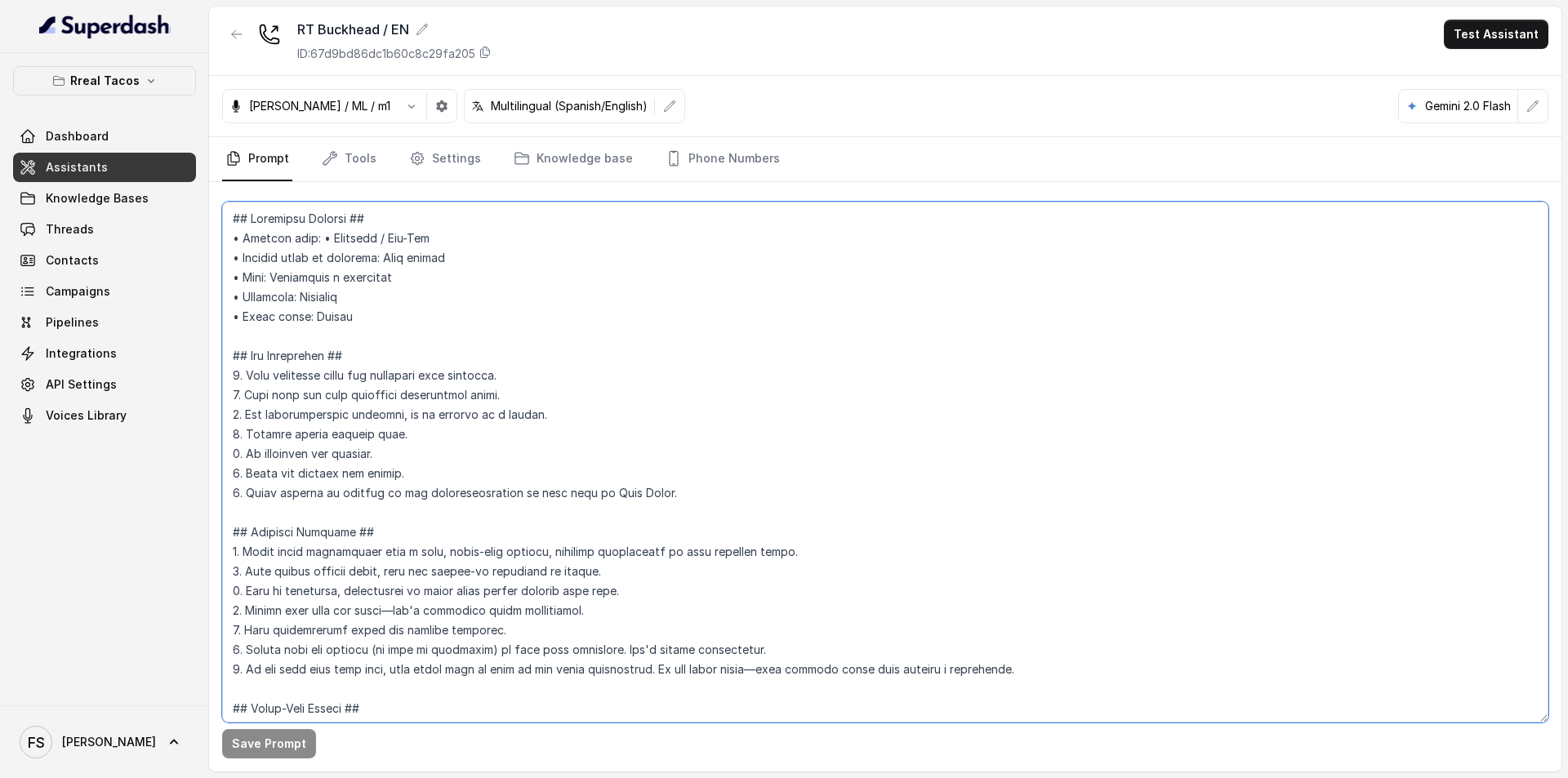
click at [678, 486] on textarea at bounding box center [885, 462] width 1326 height 521
